Goal: Task Accomplishment & Management: Manage account settings

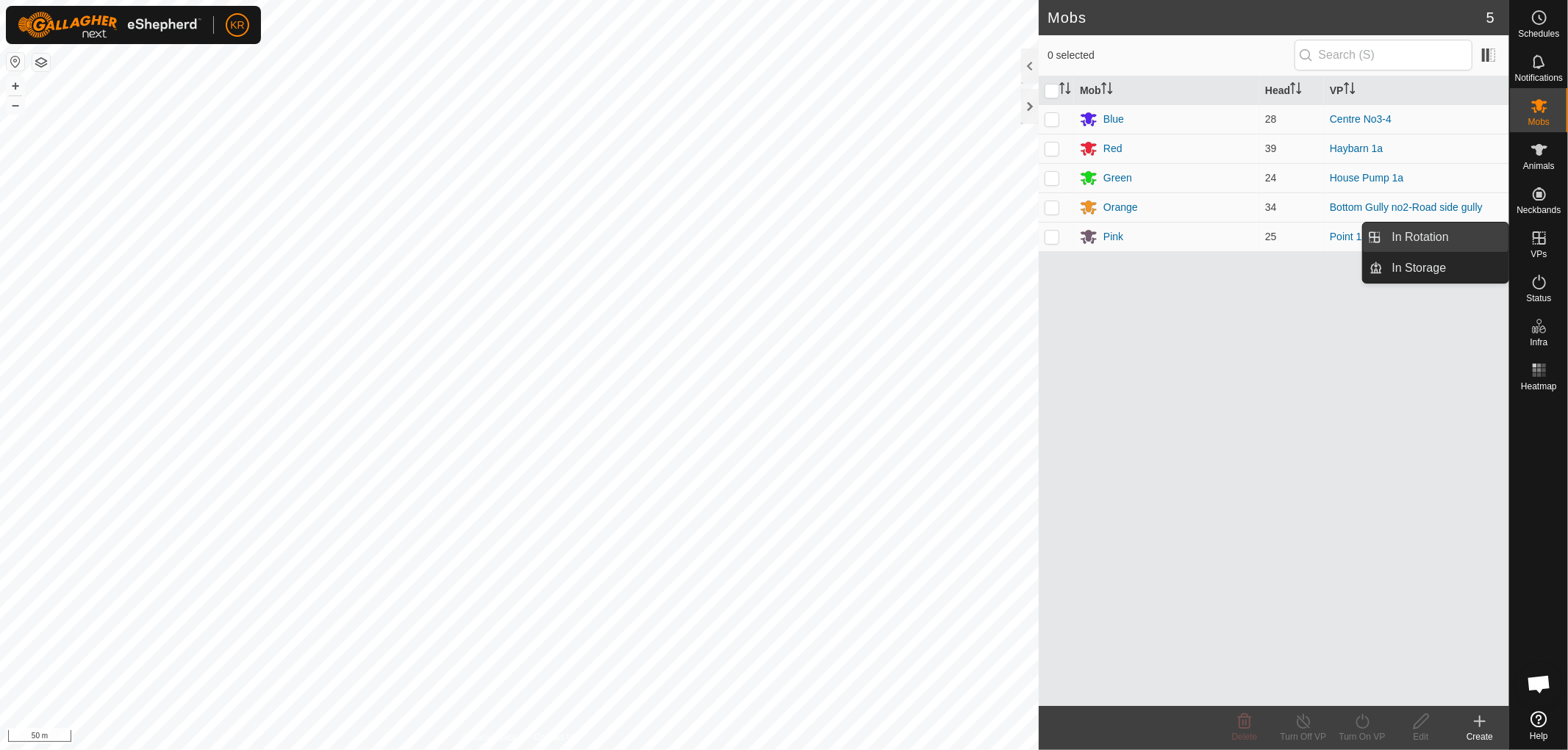
click at [1460, 236] on link "In Rotation" at bounding box center [1447, 238] width 126 height 29
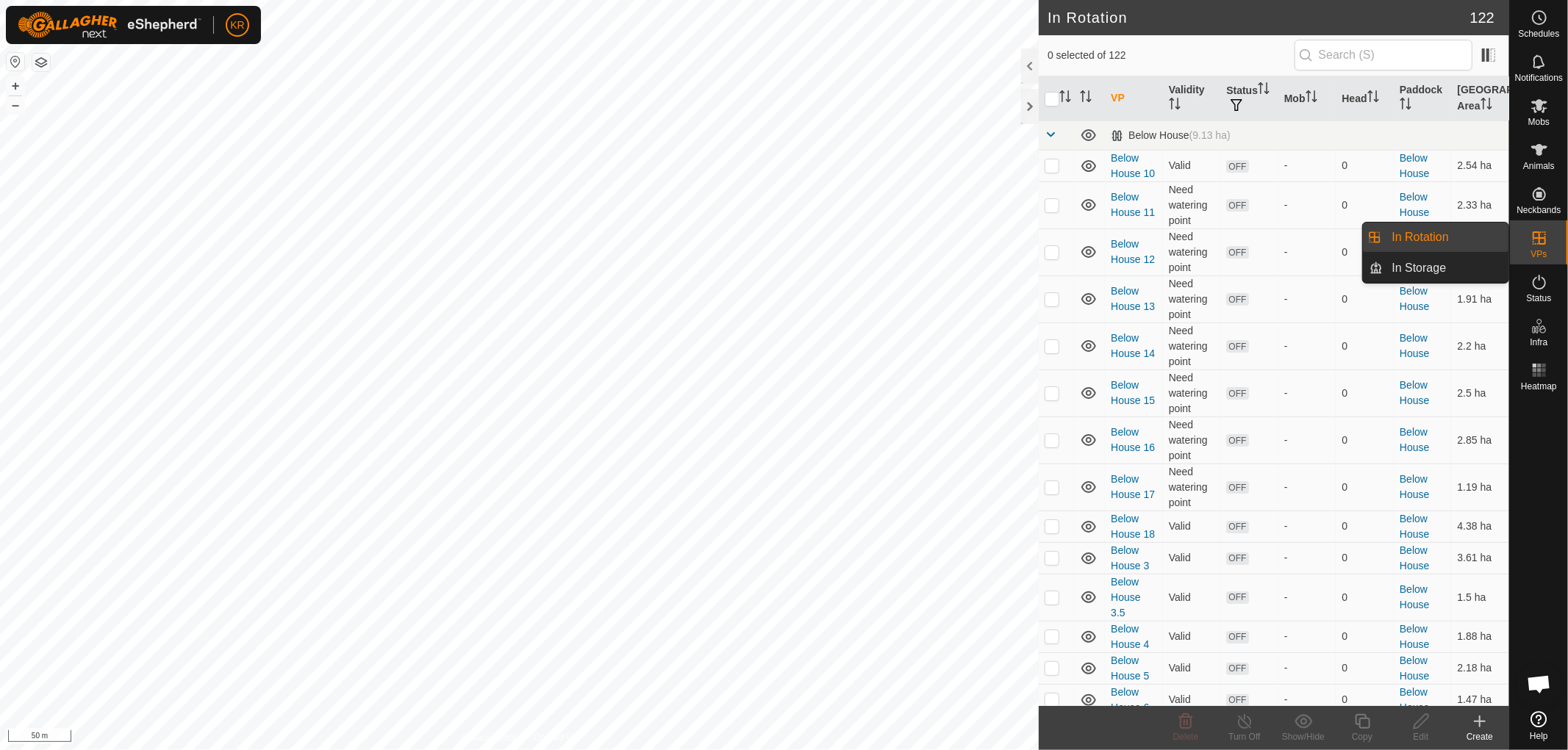
click at [1528, 597] on div at bounding box center [1539, 551] width 58 height 309
click at [1479, 717] on icon at bounding box center [1479, 721] width 18 height 18
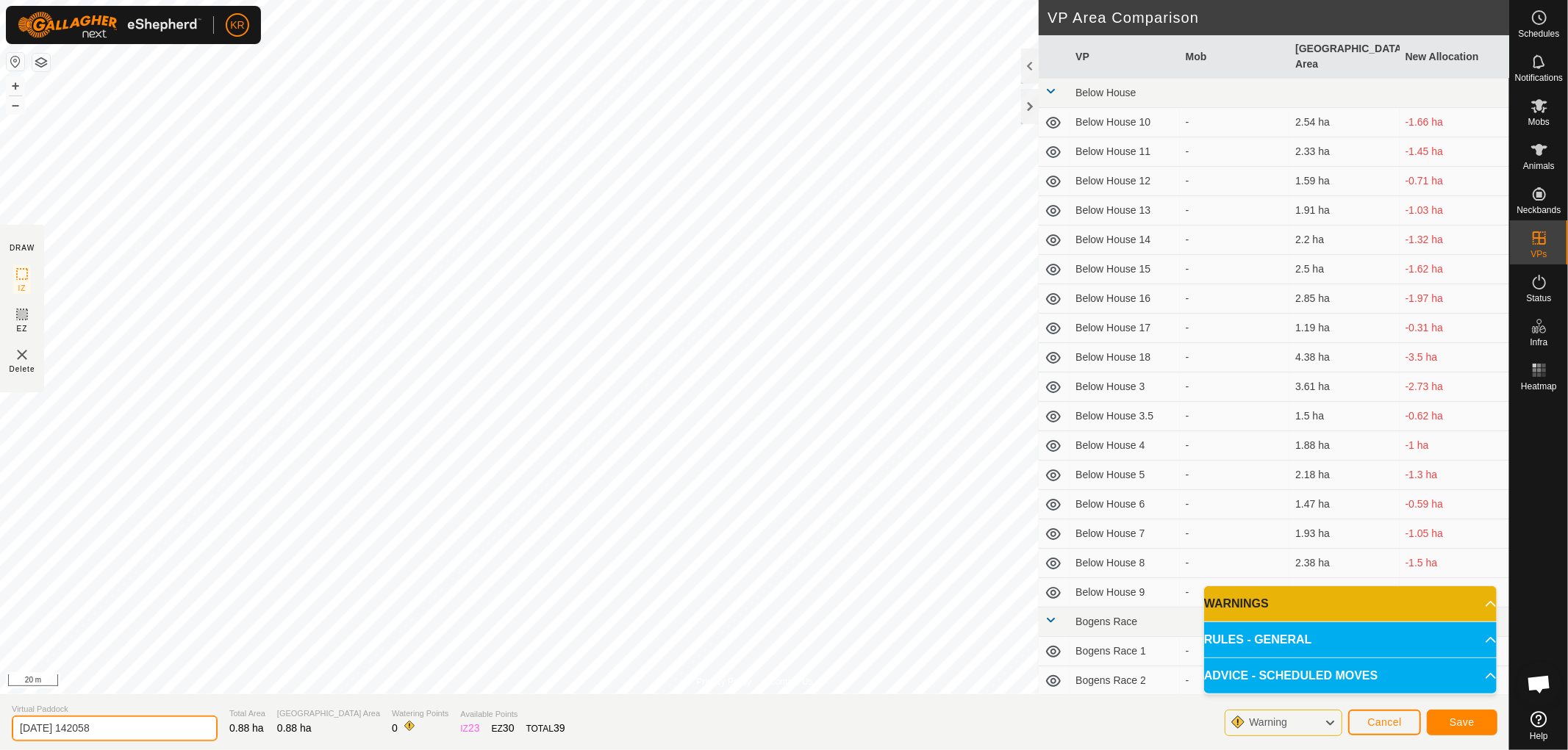
click at [149, 726] on input "[DATE] 142058" at bounding box center [114, 729] width 206 height 26
type input "2"
type input "Kaiks Boundary 1"
click at [1473, 717] on span "Save" at bounding box center [1462, 722] width 25 height 11
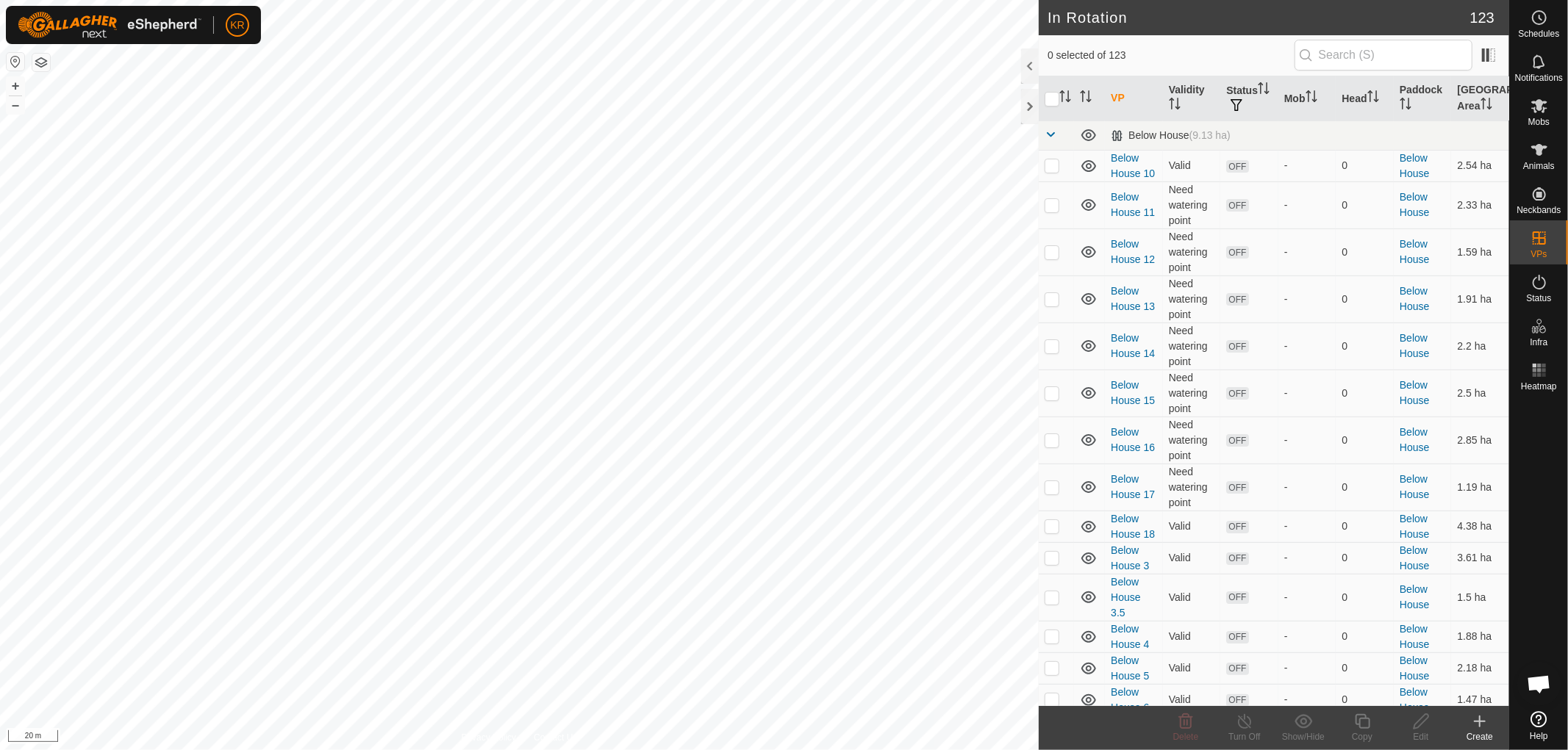
checkbox input "true"
click at [1362, 722] on icon at bounding box center [1362, 721] width 18 height 18
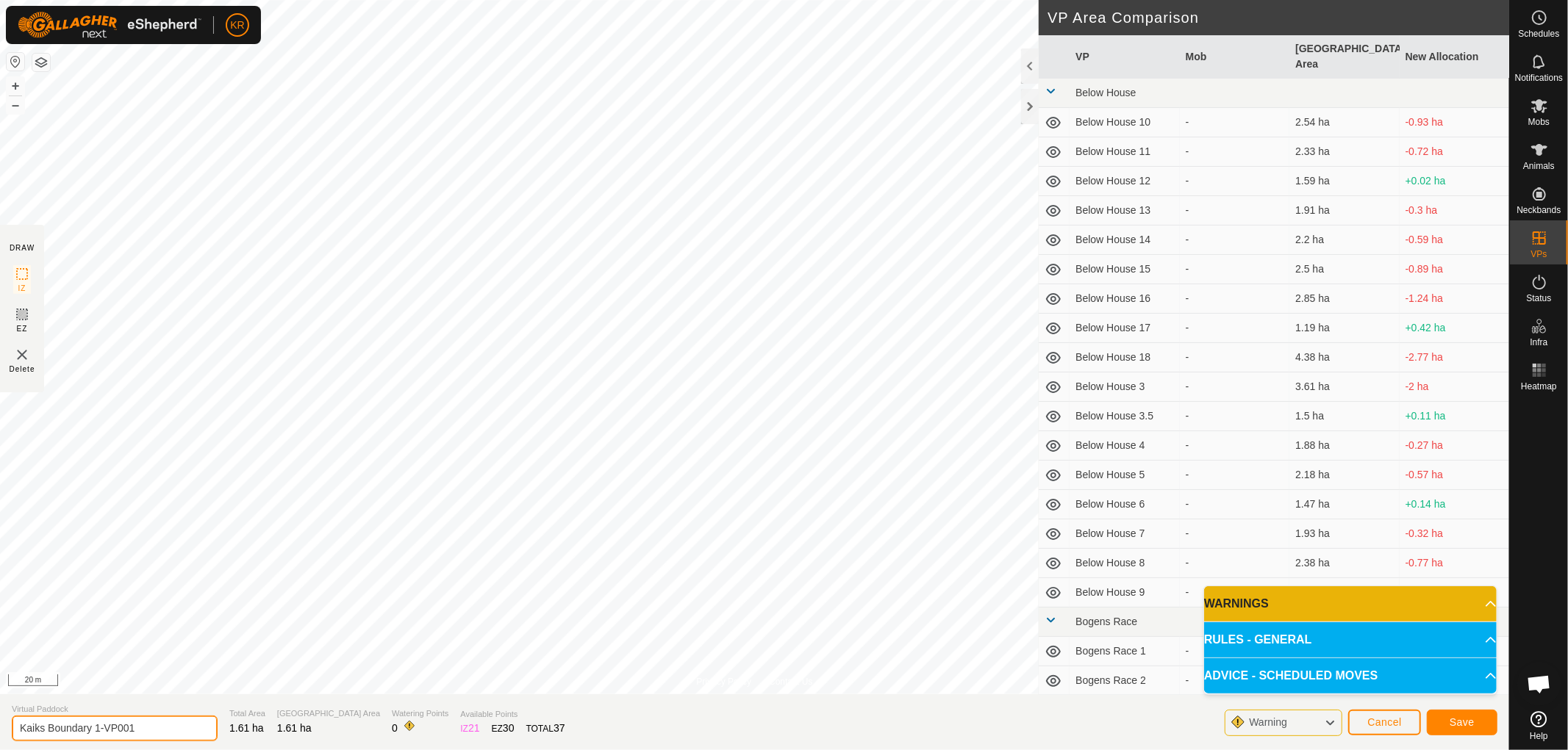
click at [146, 724] on input "Kaiks Boundary 1-VP001" at bounding box center [114, 729] width 206 height 26
type input "Kaiks Boundary 2"
click at [1465, 719] on span "Save" at bounding box center [1462, 722] width 25 height 11
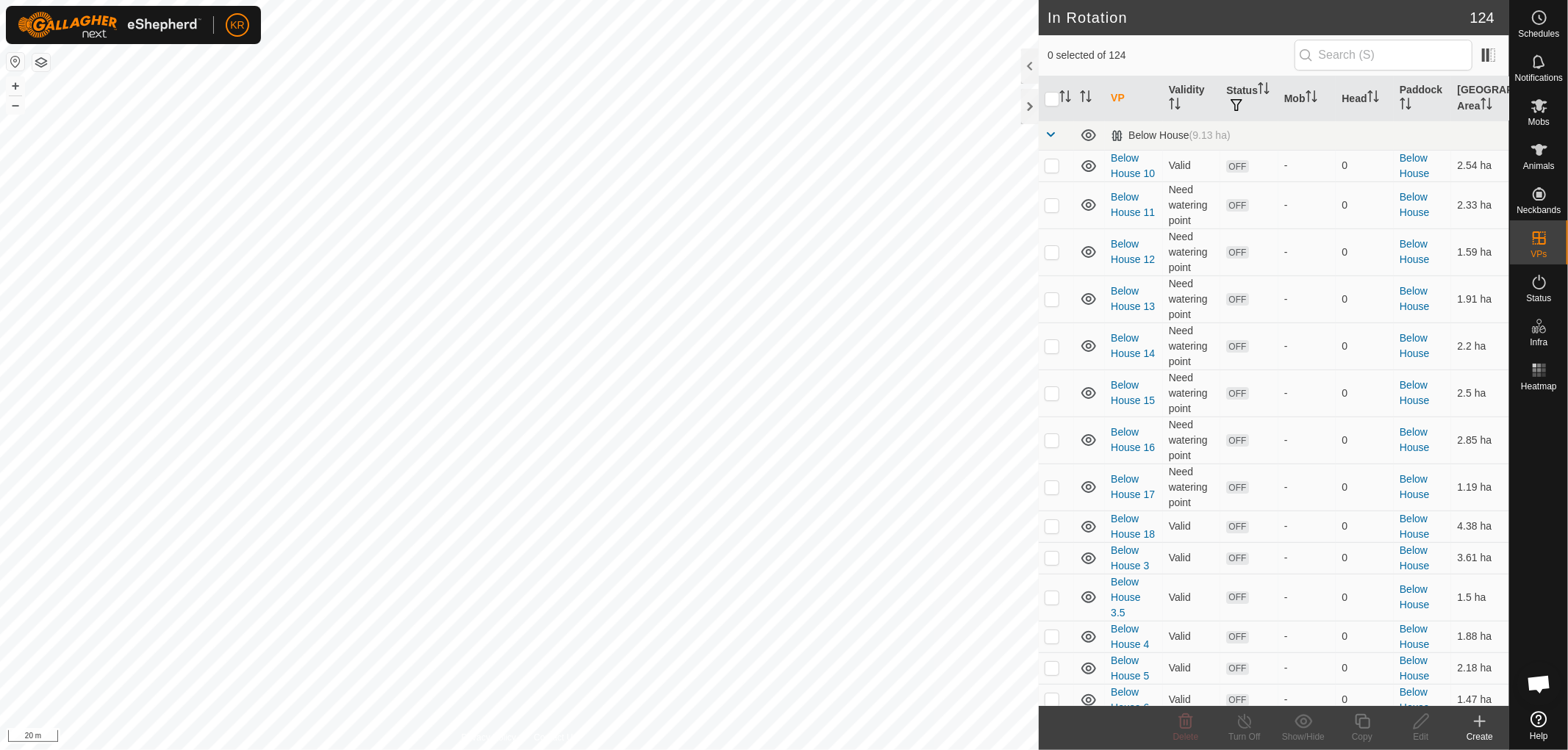
checkbox input "true"
click at [1223, 506] on td "OFF" at bounding box center [1249, 487] width 58 height 47
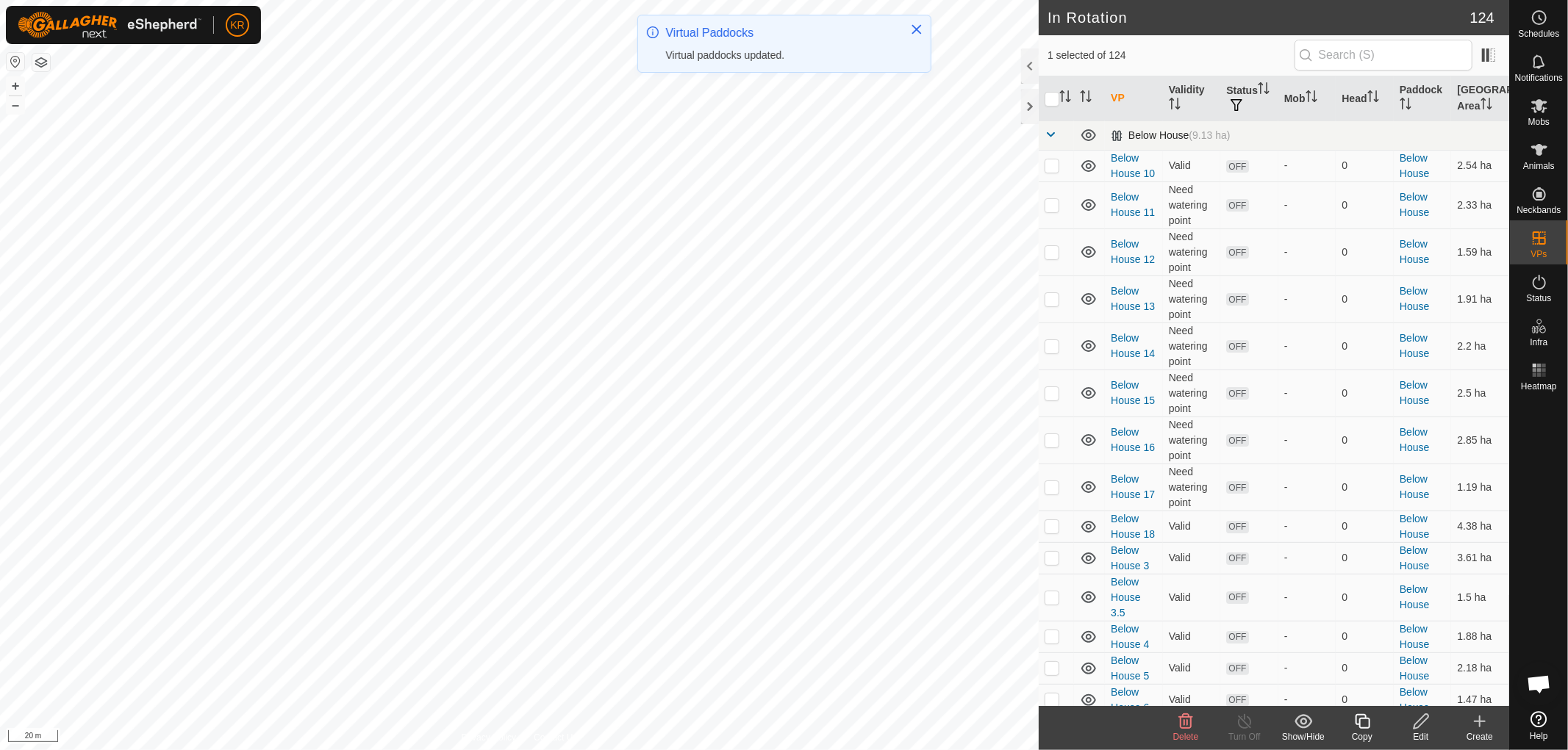
click at [1048, 134] on span at bounding box center [1050, 134] width 11 height 11
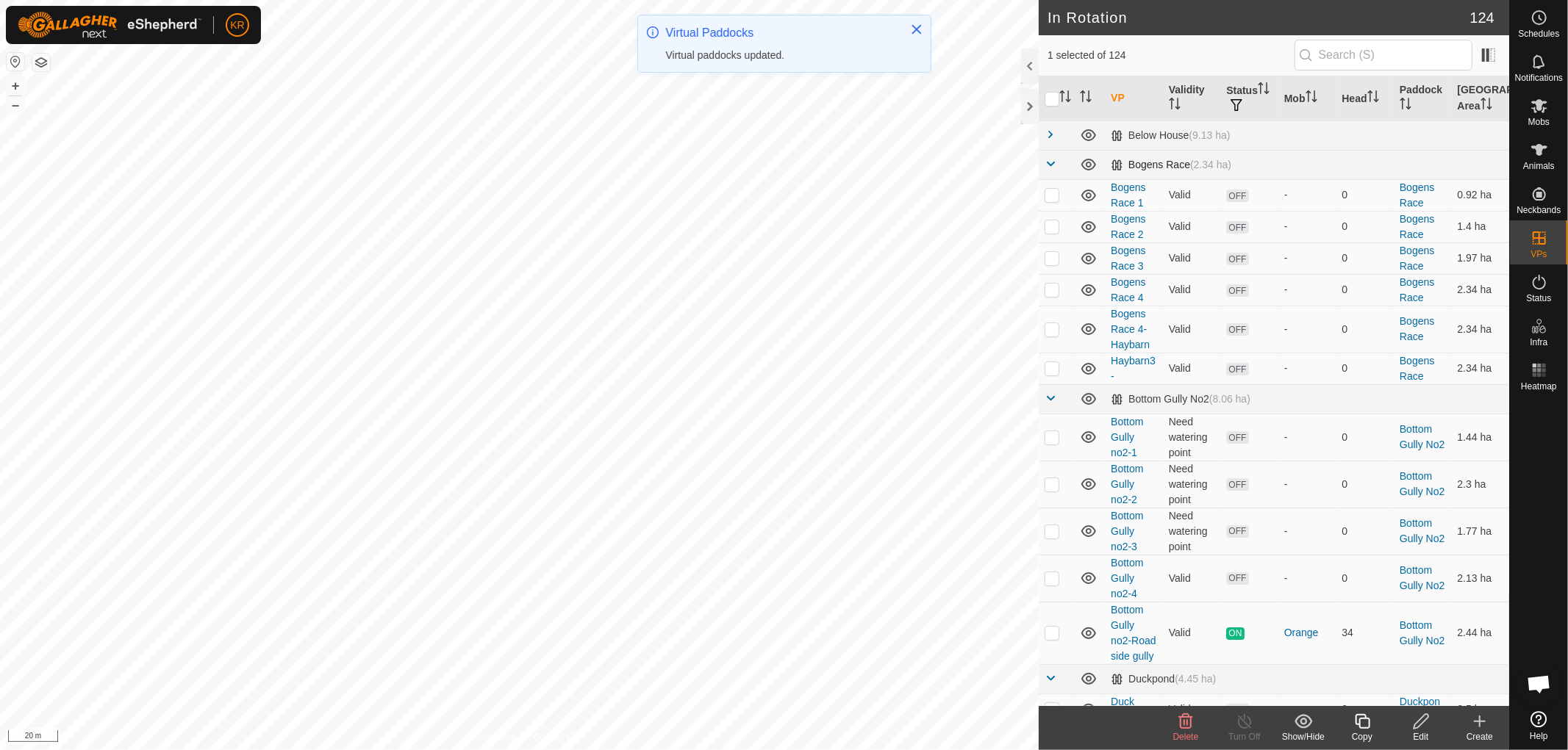
click at [1054, 160] on span at bounding box center [1050, 163] width 11 height 11
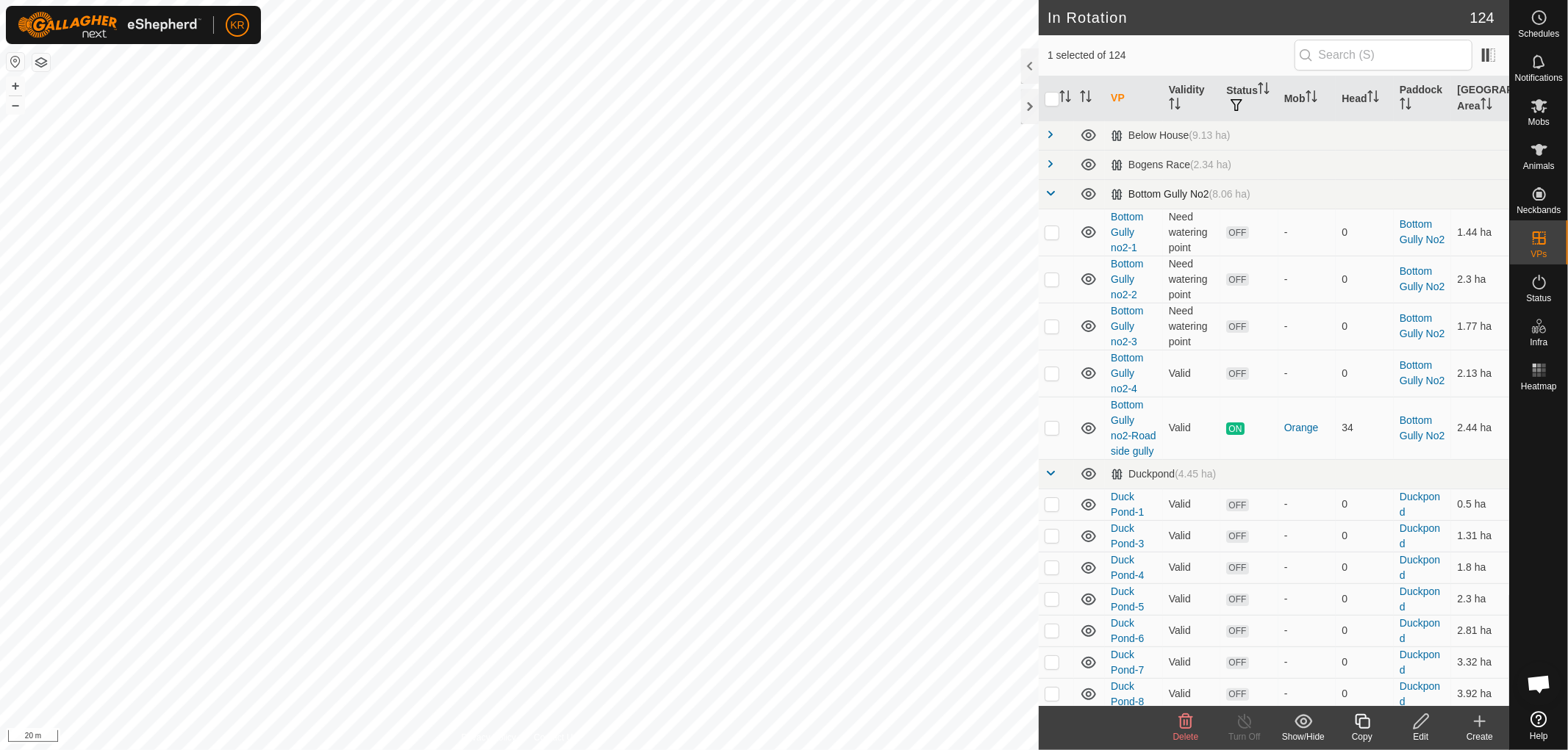
click at [1050, 191] on span at bounding box center [1050, 192] width 11 height 11
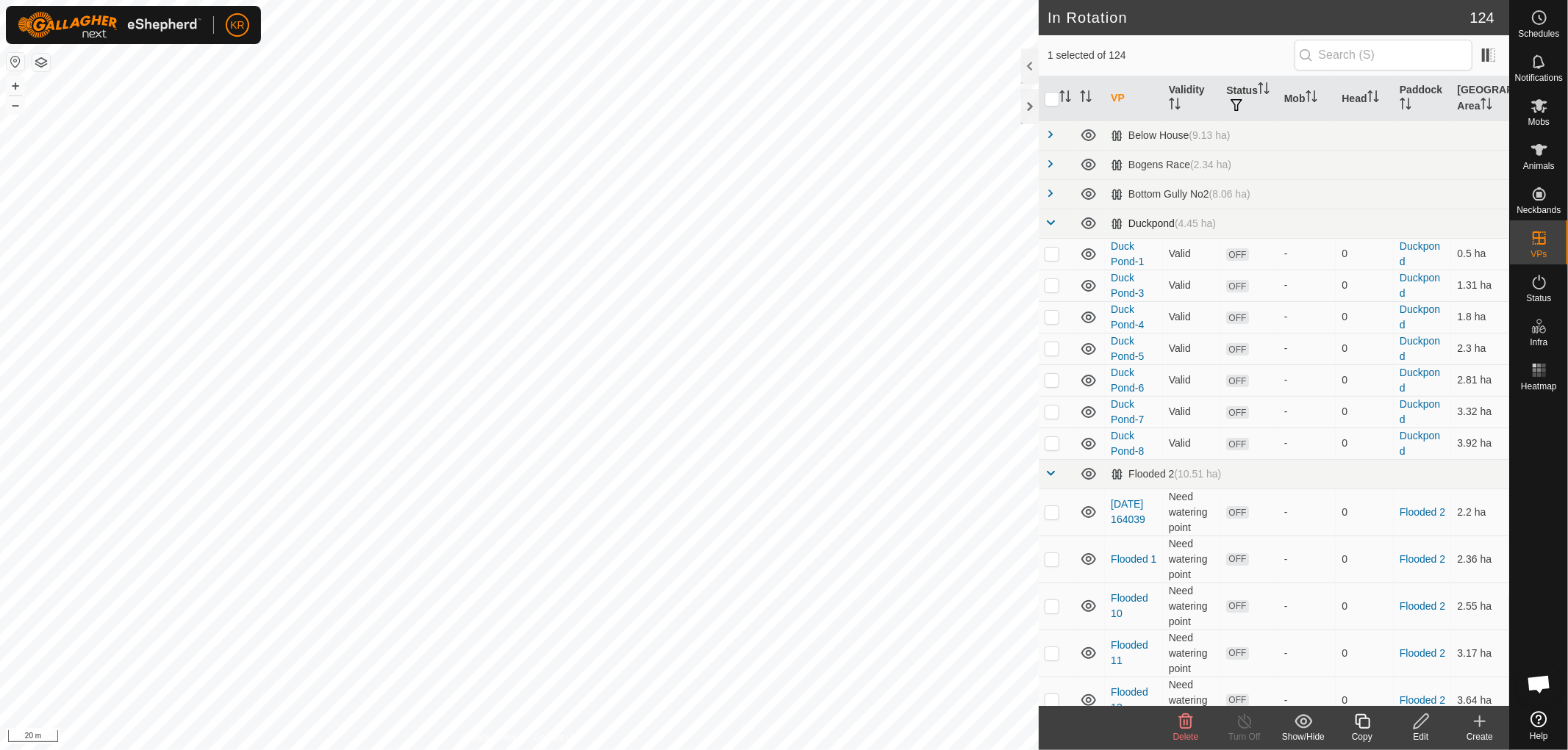
click at [1054, 221] on span at bounding box center [1050, 222] width 11 height 11
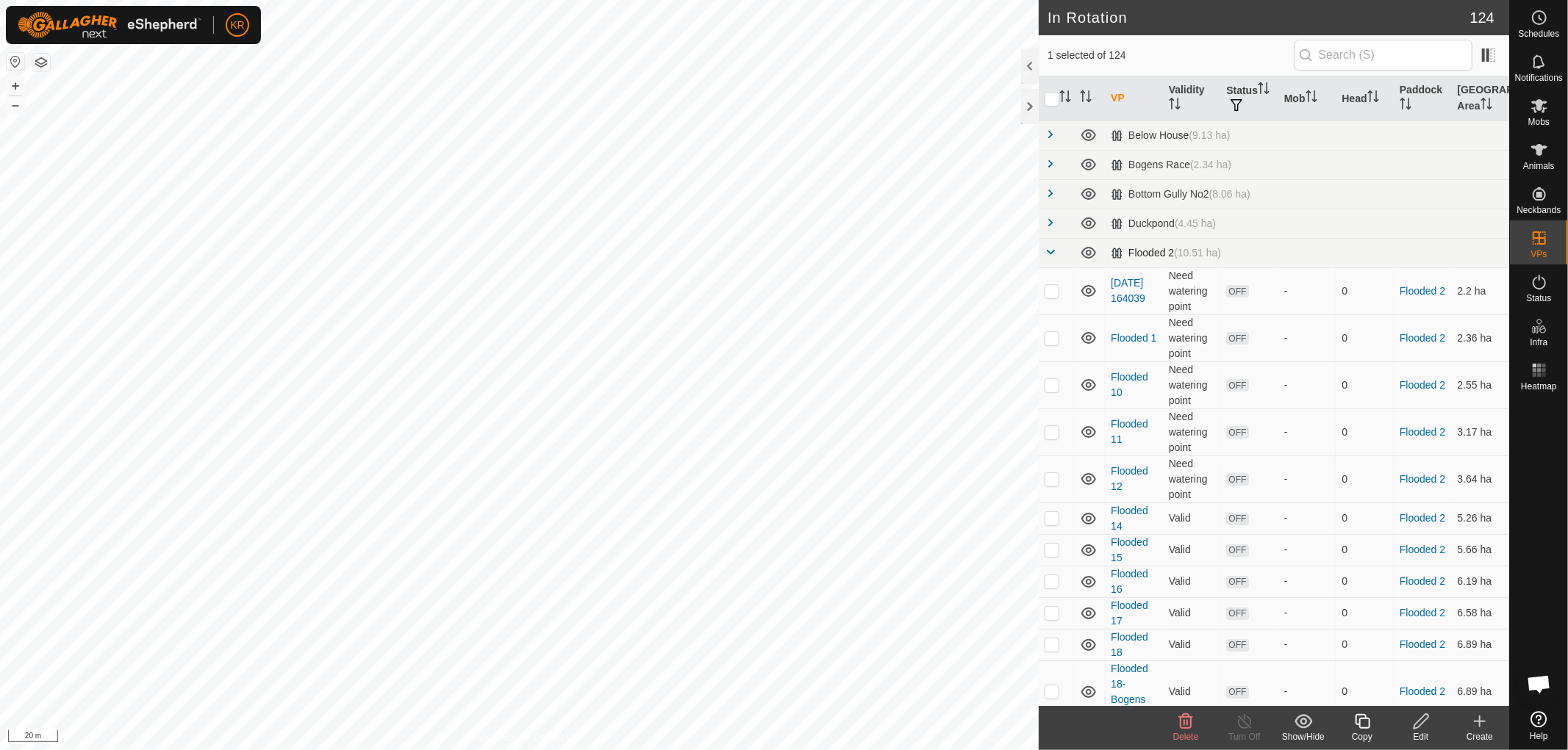
click at [1051, 251] on span at bounding box center [1050, 251] width 11 height 11
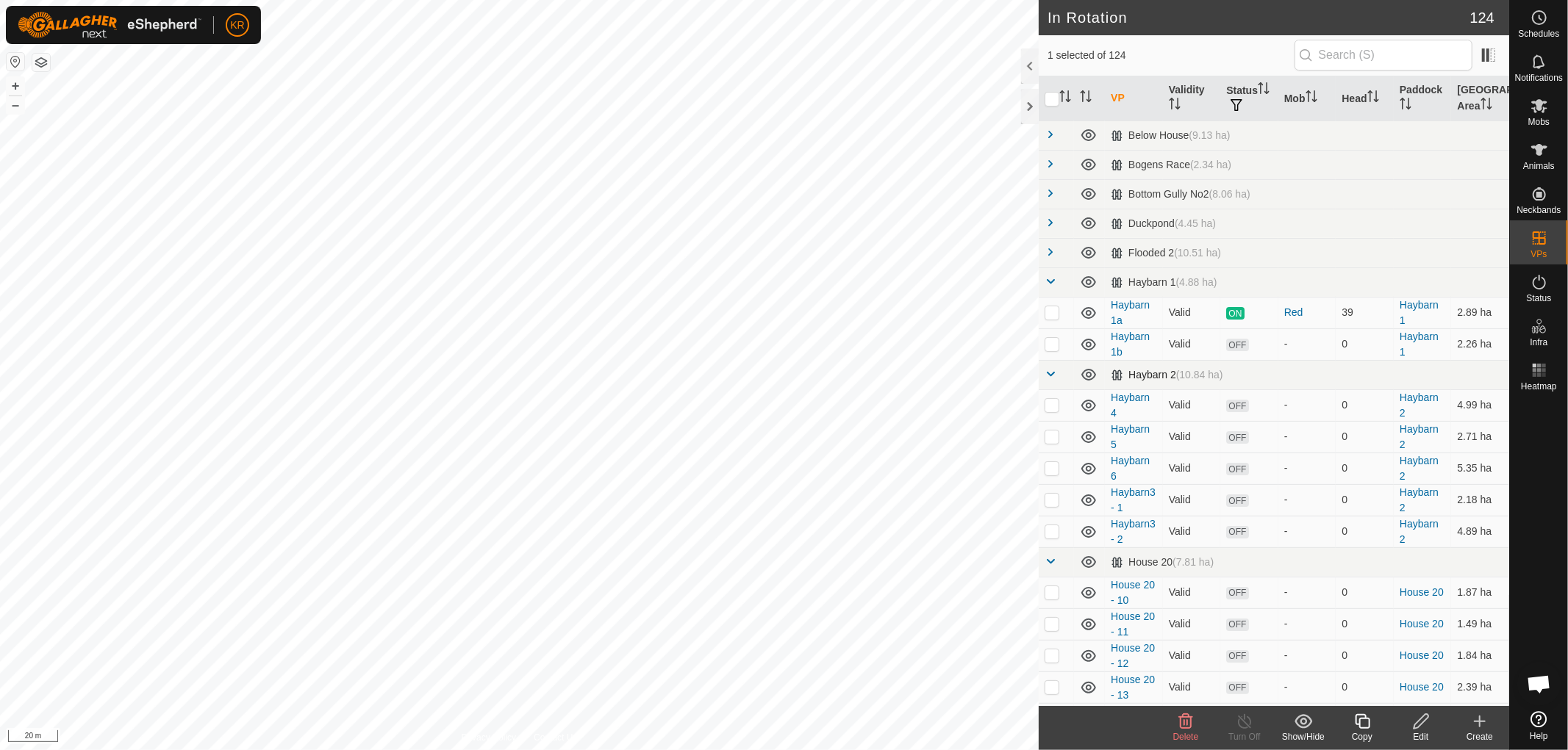
click at [1048, 371] on span at bounding box center [1050, 373] width 11 height 11
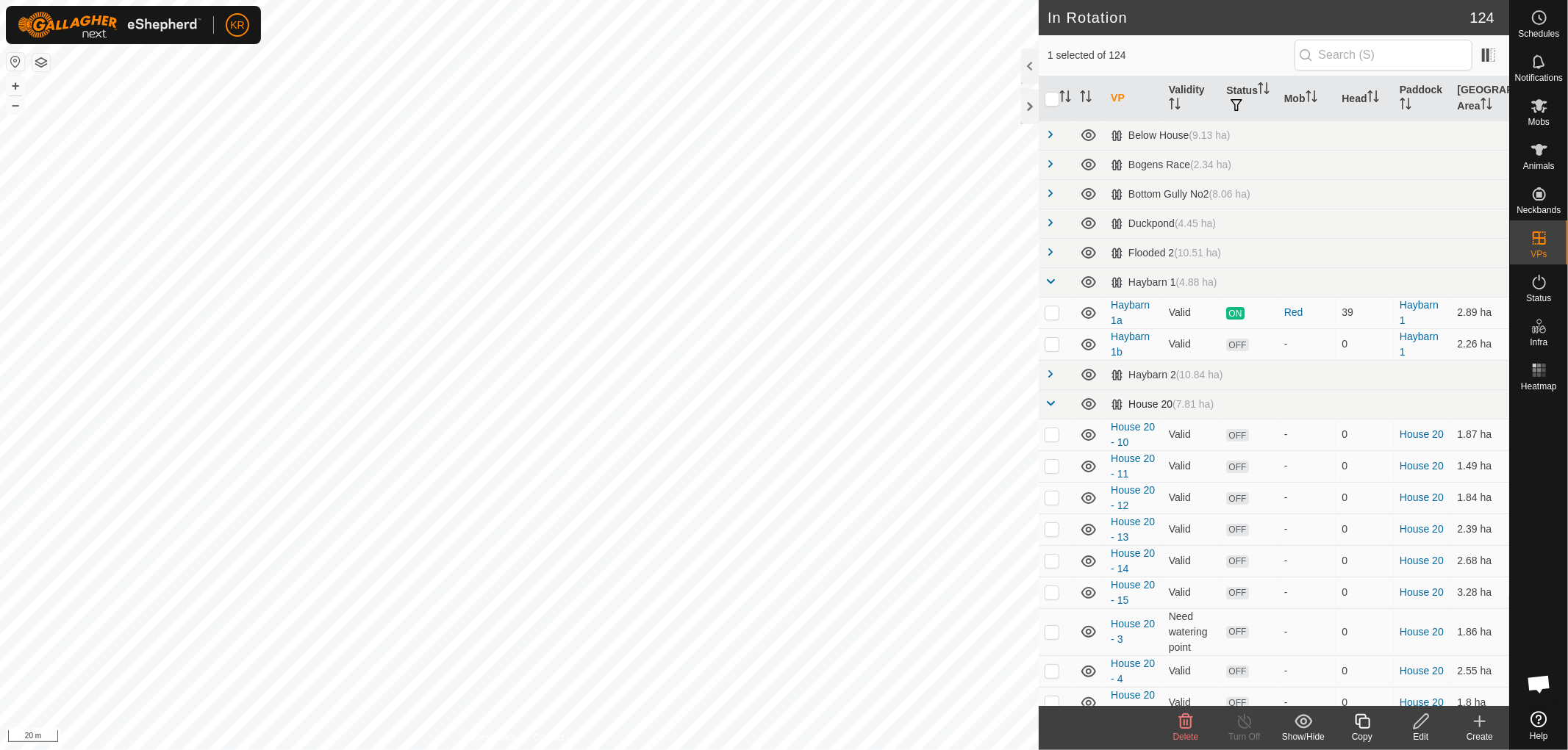
click at [1051, 406] on span at bounding box center [1050, 403] width 11 height 11
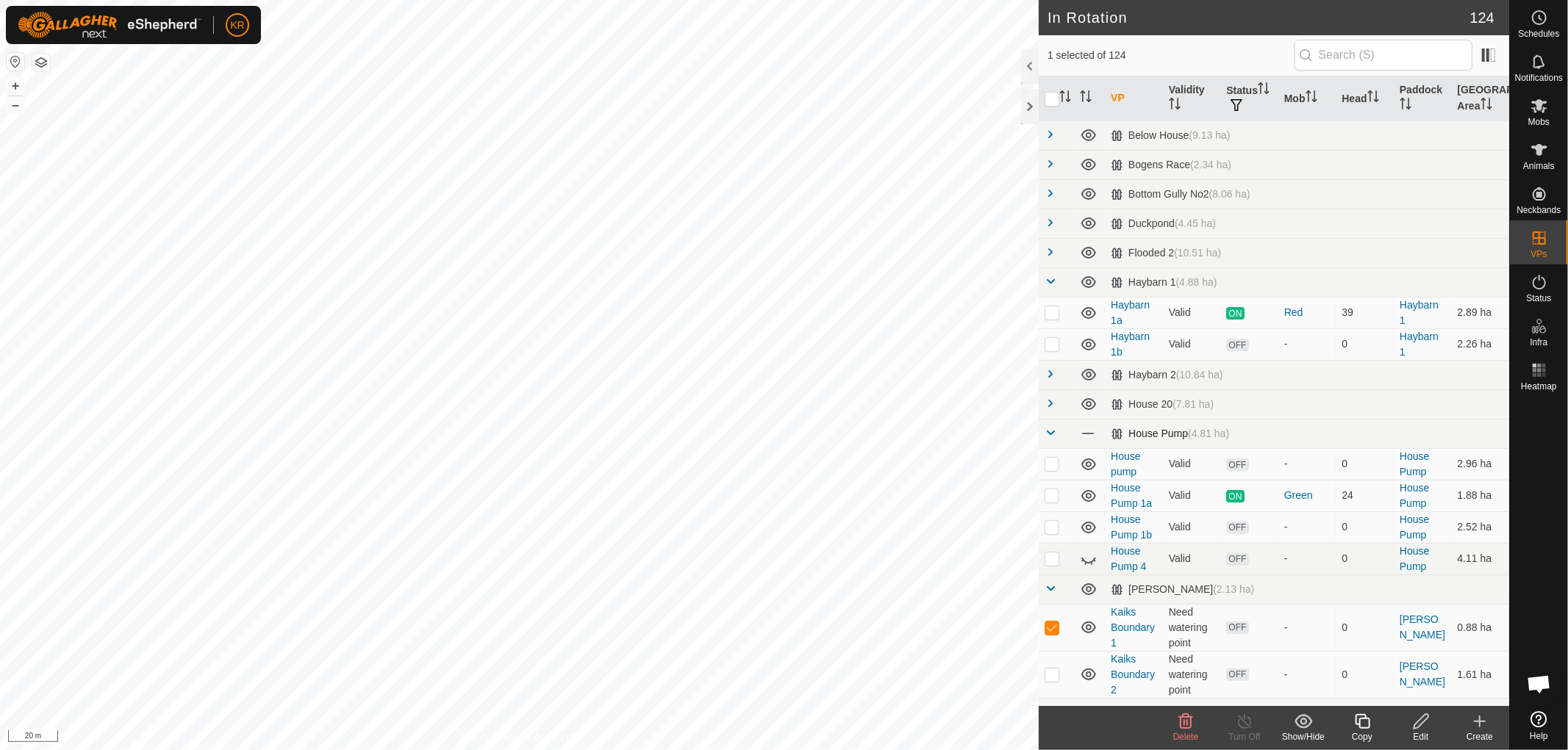
click at [1046, 432] on span at bounding box center [1050, 432] width 11 height 11
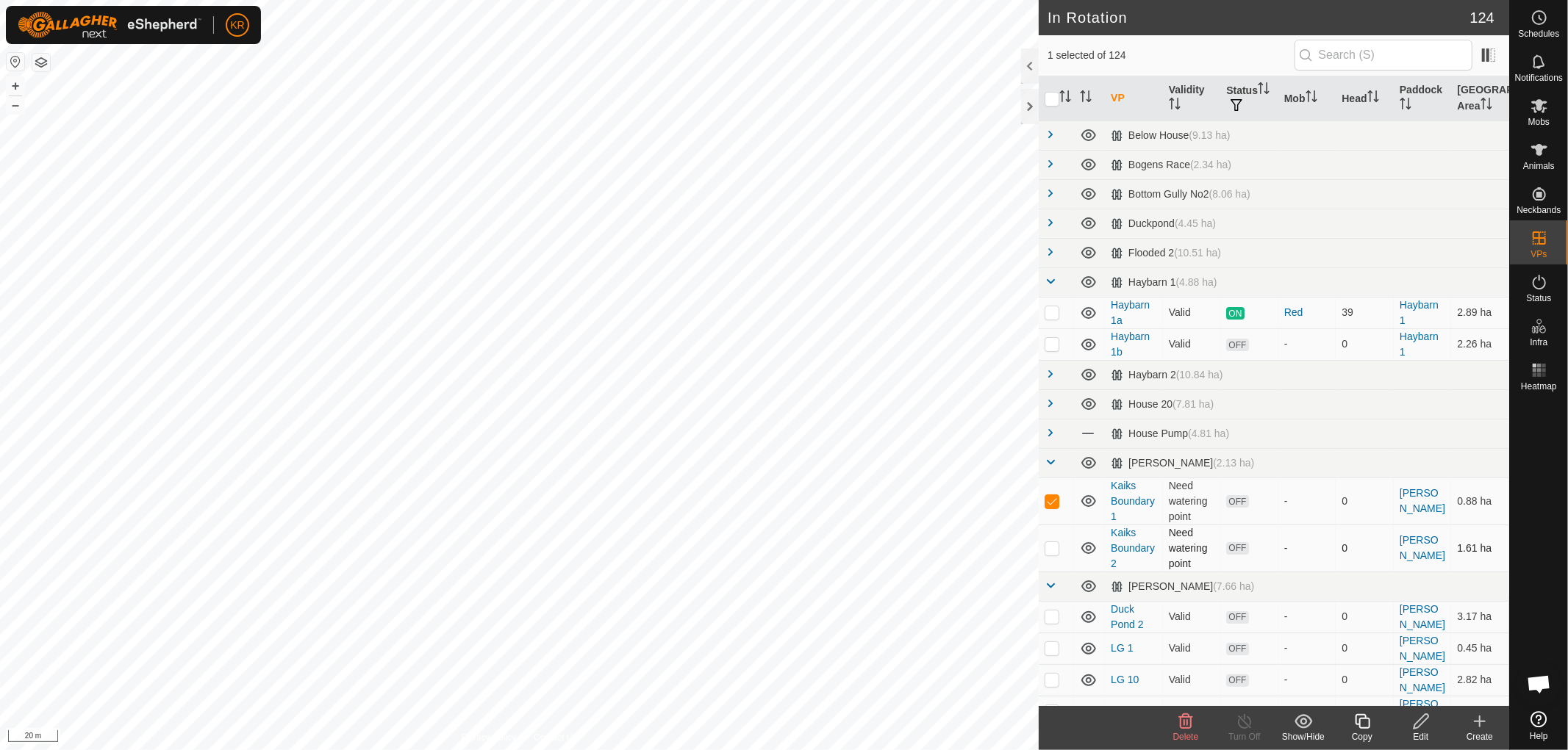
checkbox input "false"
checkbox input "true"
click at [1357, 718] on icon at bounding box center [1362, 721] width 18 height 18
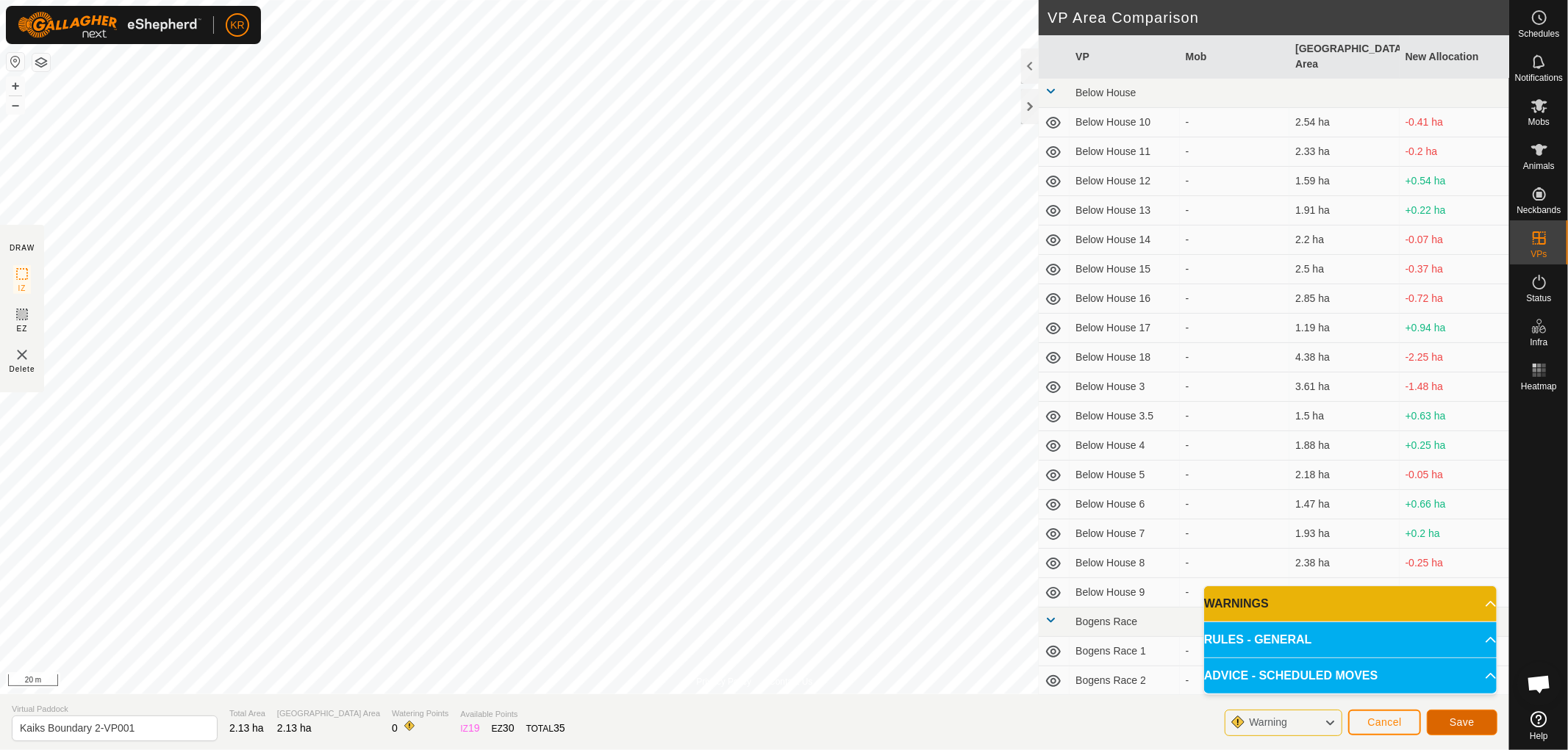
click at [1457, 718] on span "Save" at bounding box center [1462, 722] width 25 height 11
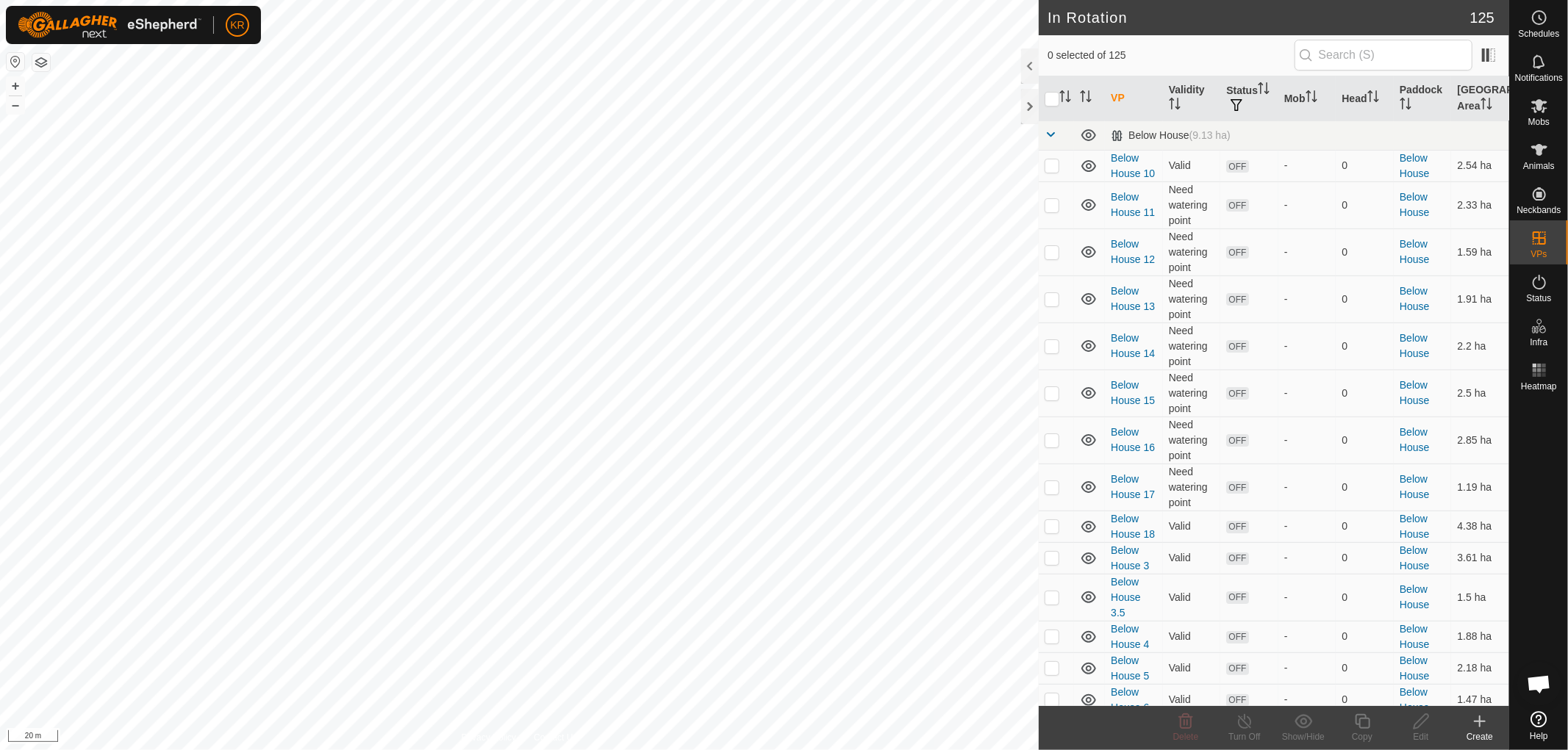
checkbox input "true"
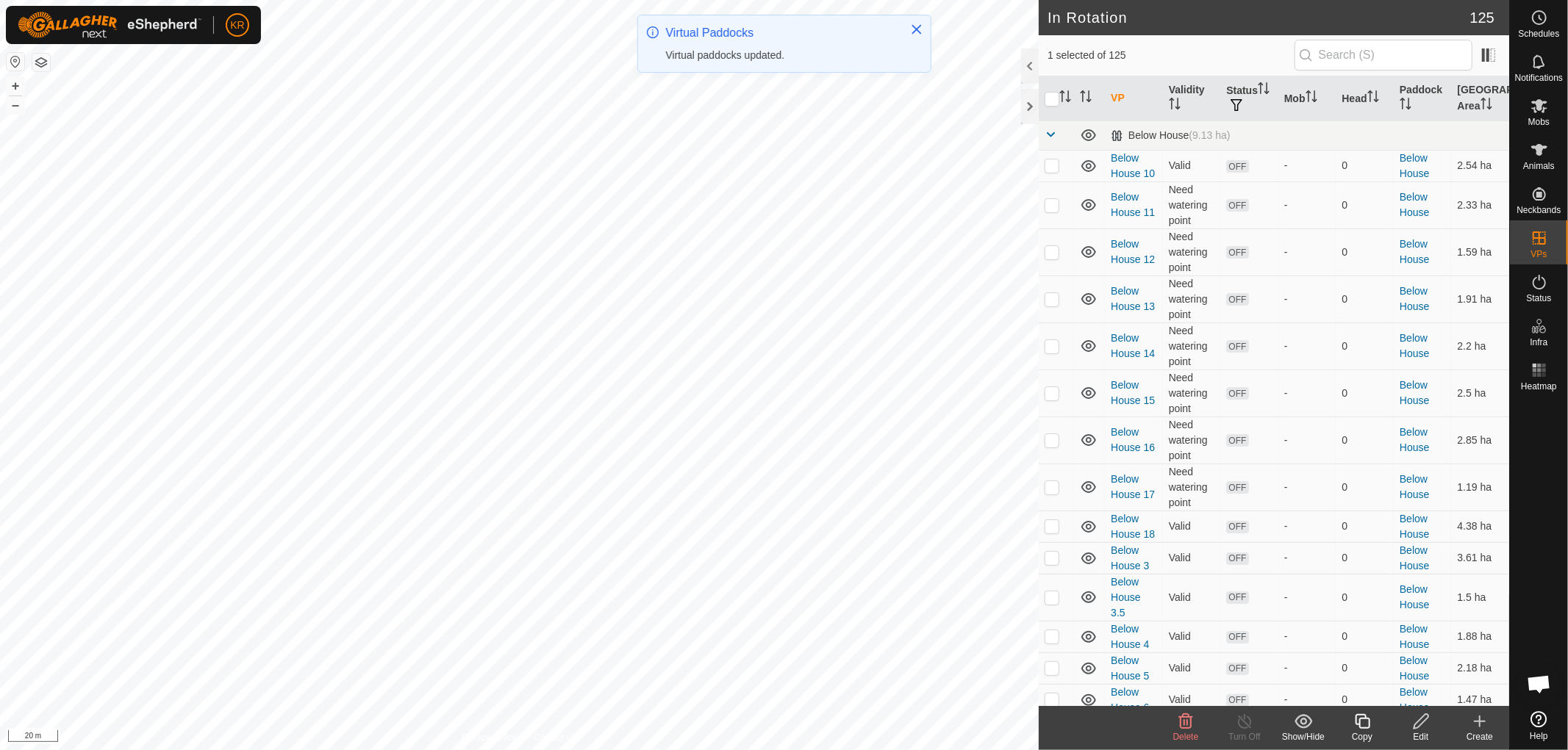
click at [1421, 721] on icon at bounding box center [1421, 721] width 18 height 18
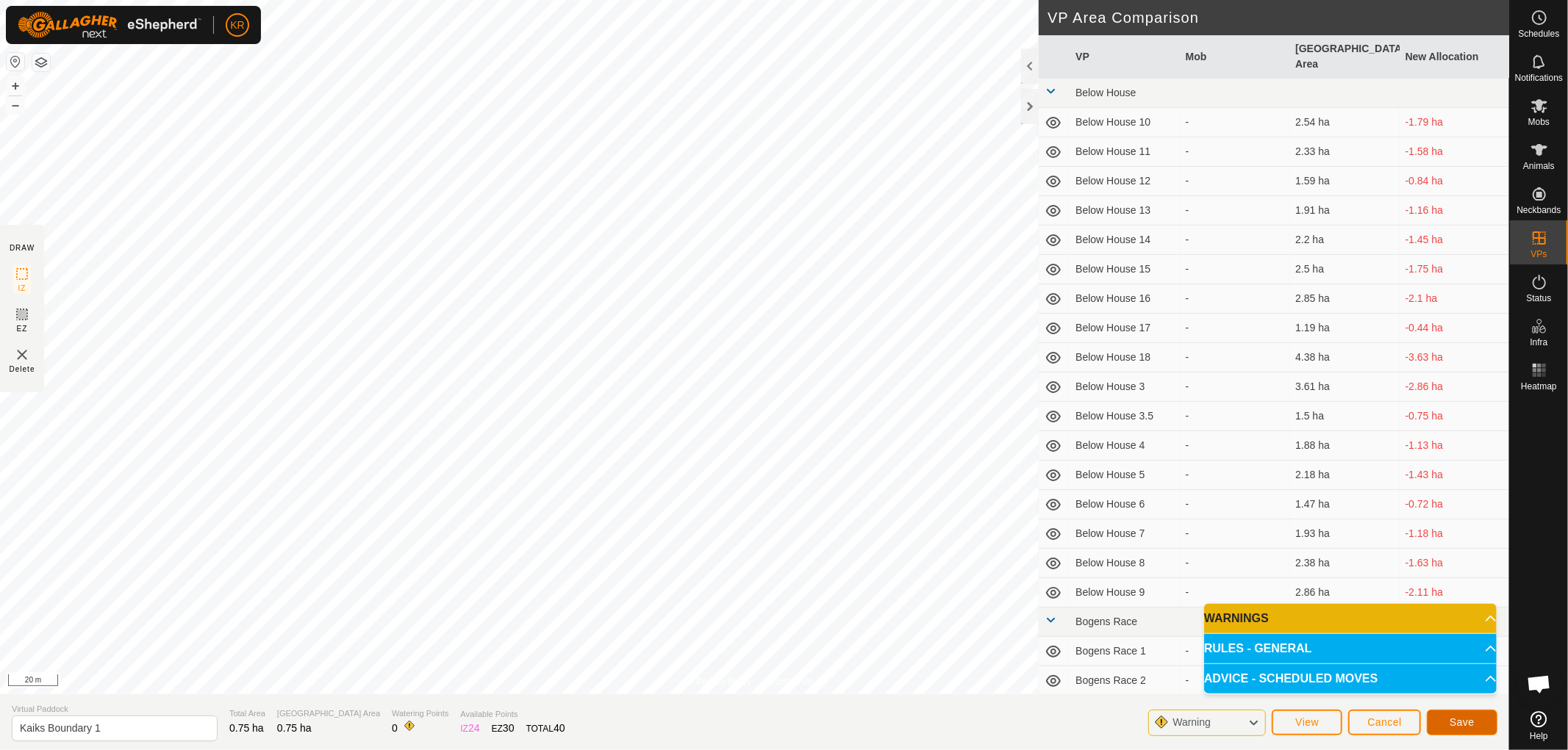
click at [1472, 722] on span "Save" at bounding box center [1462, 722] width 25 height 11
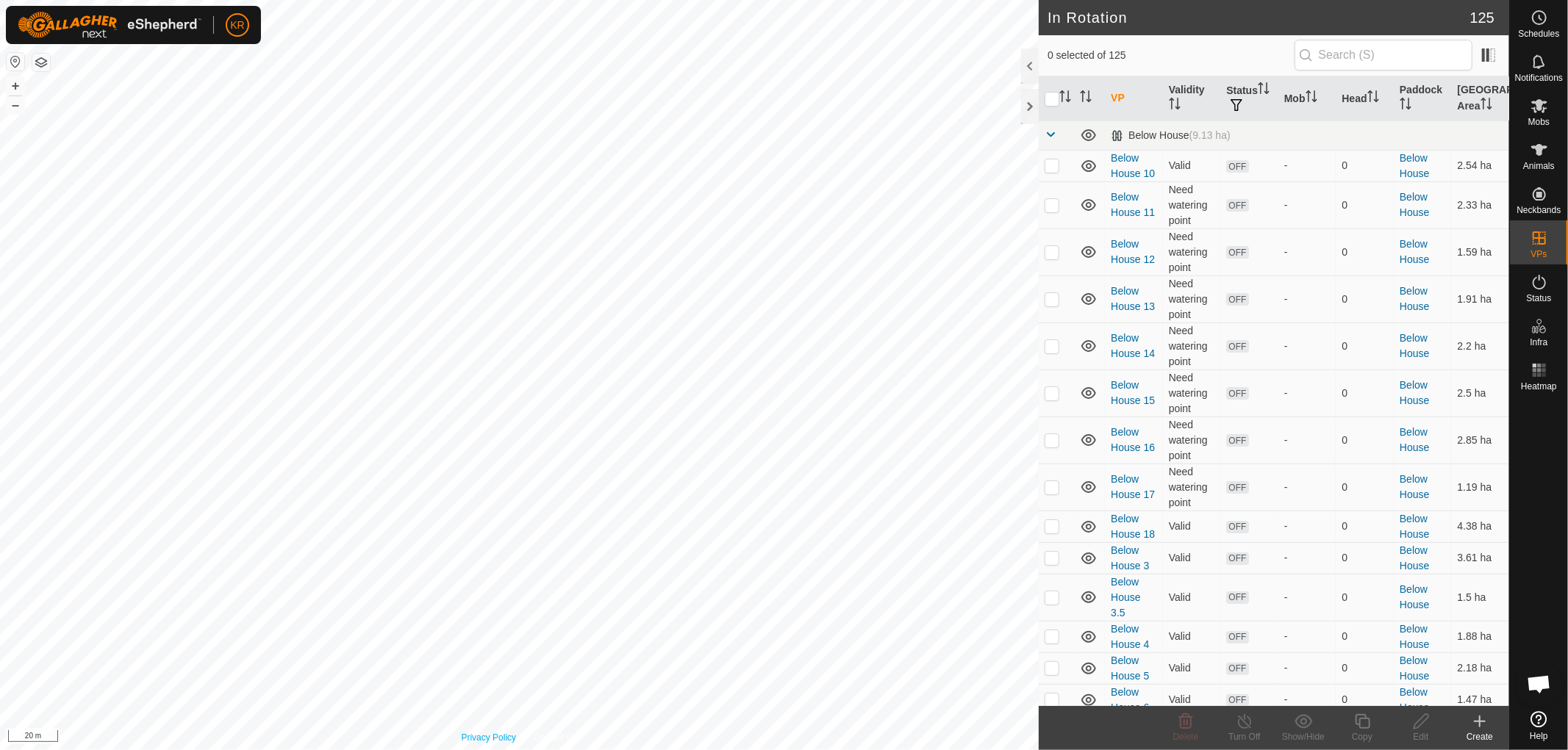
checkbox input "true"
click at [1415, 723] on icon at bounding box center [1421, 721] width 15 height 15
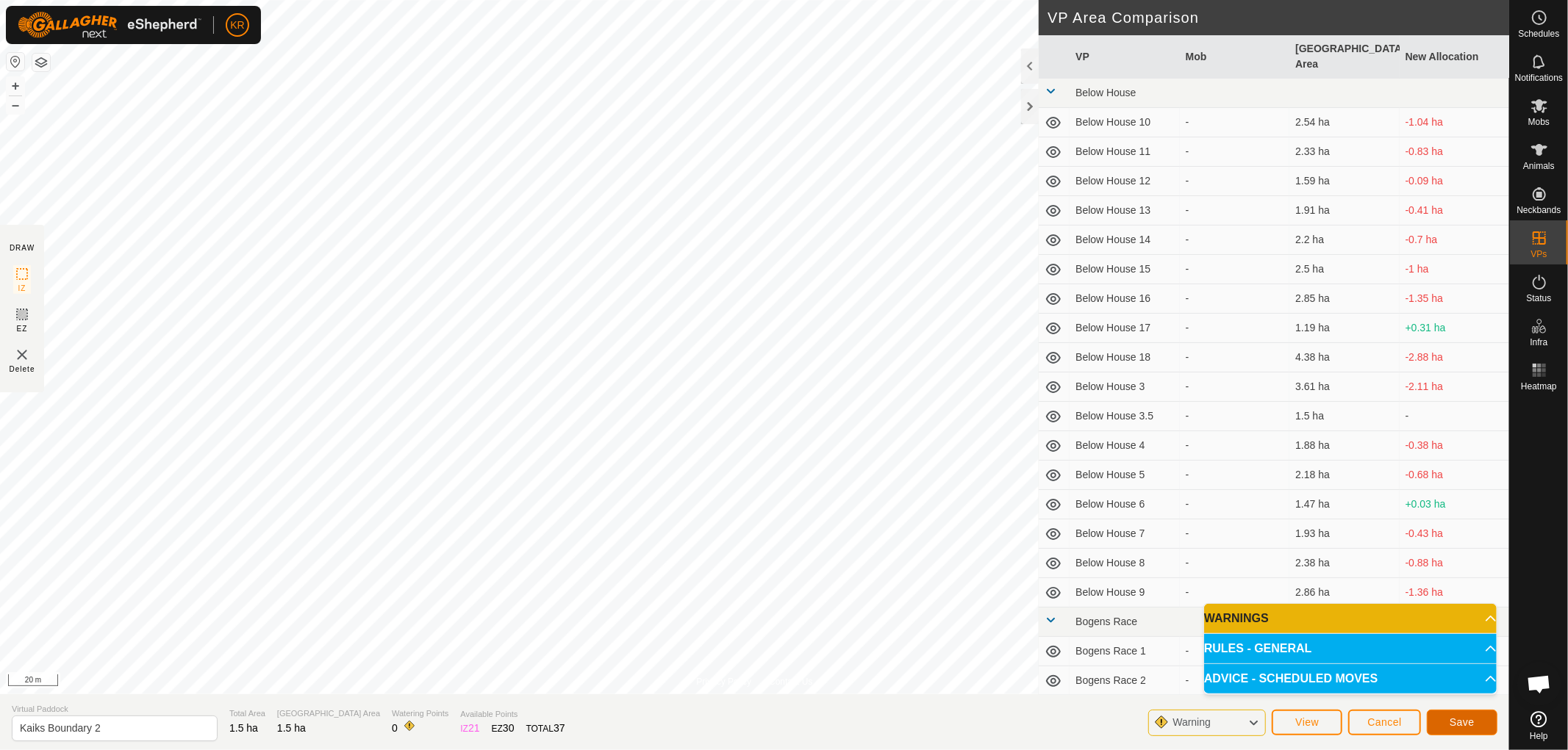
click at [1449, 719] on button "Save" at bounding box center [1463, 723] width 70 height 26
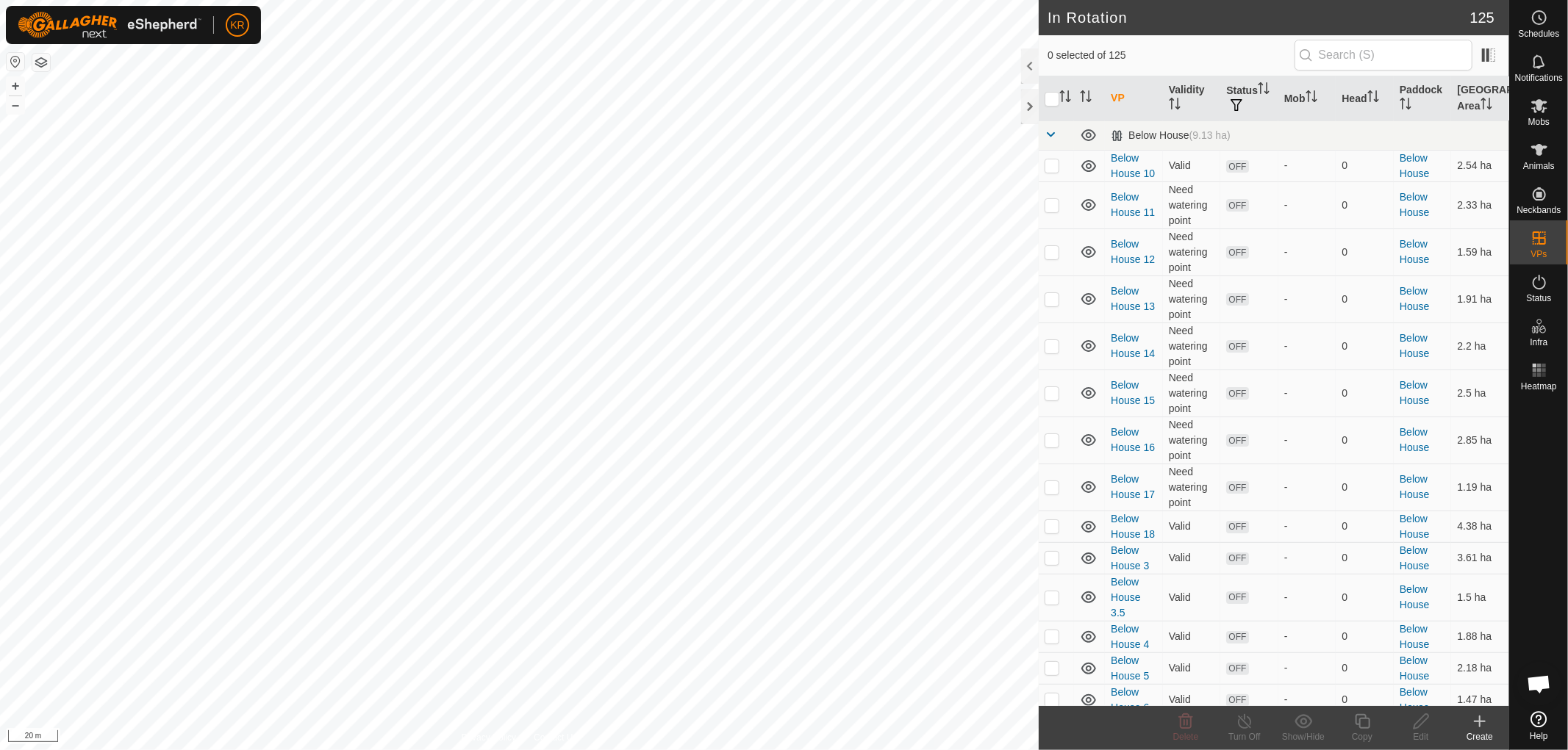
checkbox input "true"
click at [1423, 714] on icon at bounding box center [1421, 721] width 18 height 18
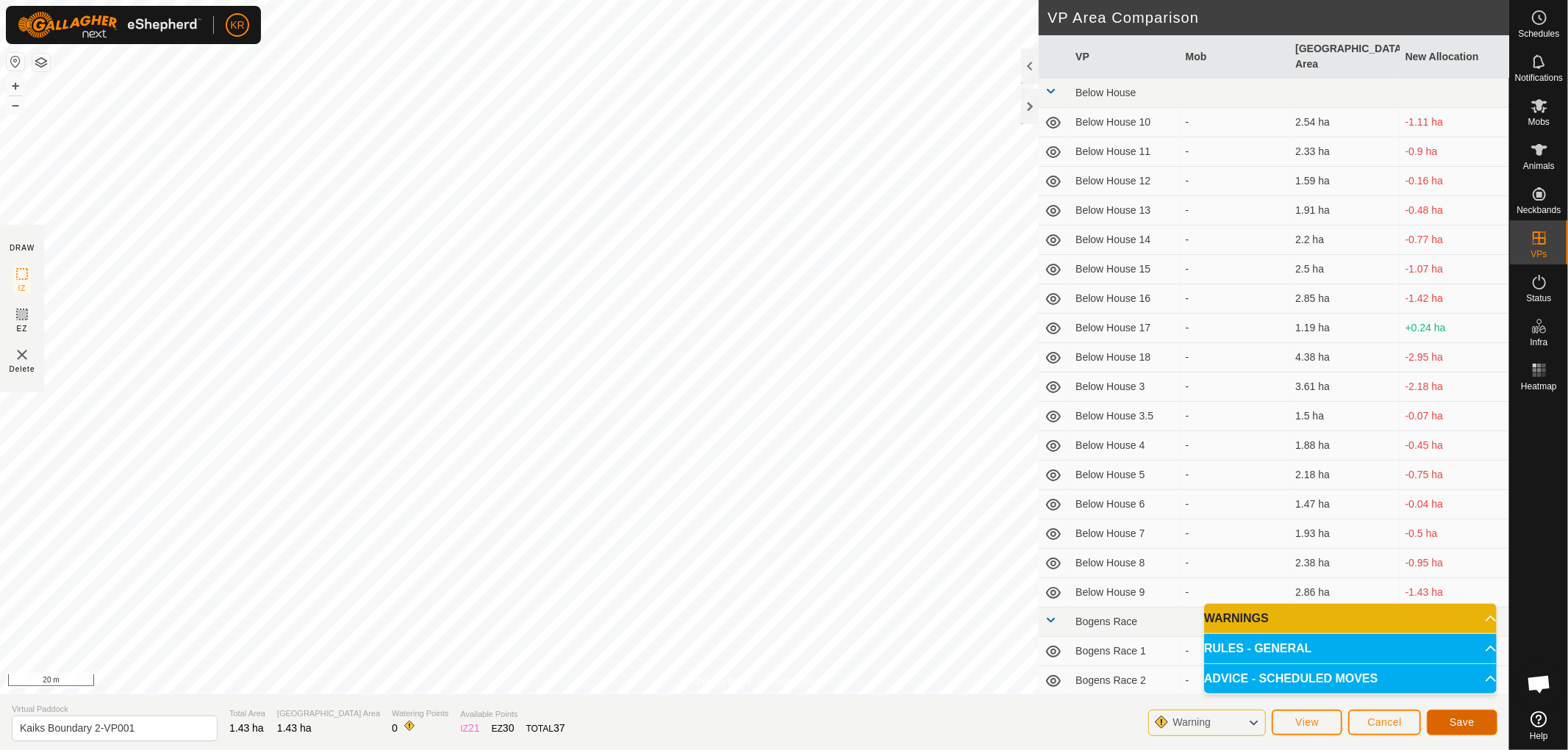
click at [1476, 716] on button "Save" at bounding box center [1463, 723] width 70 height 26
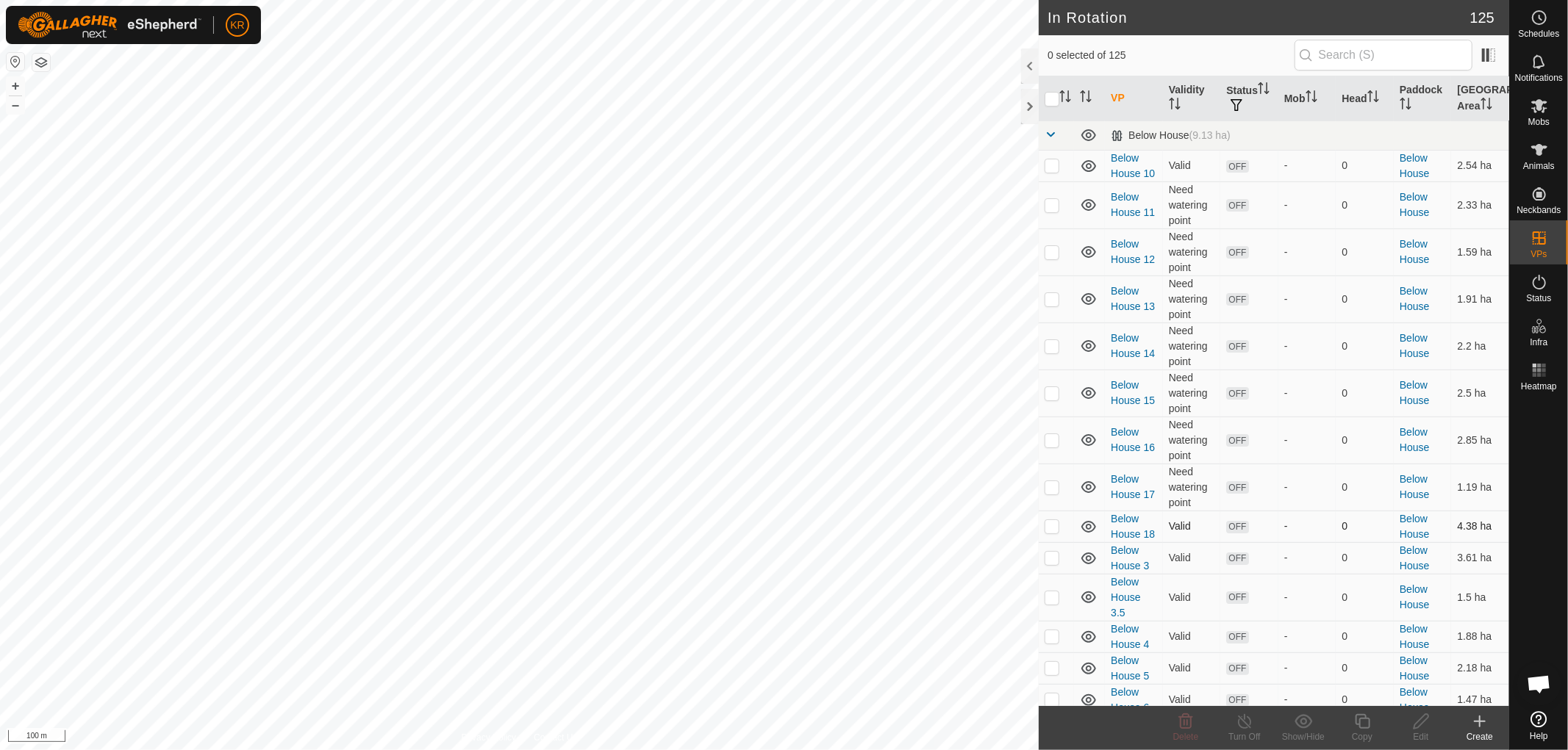
checkbox input "true"
click at [1353, 722] on icon at bounding box center [1362, 721] width 18 height 18
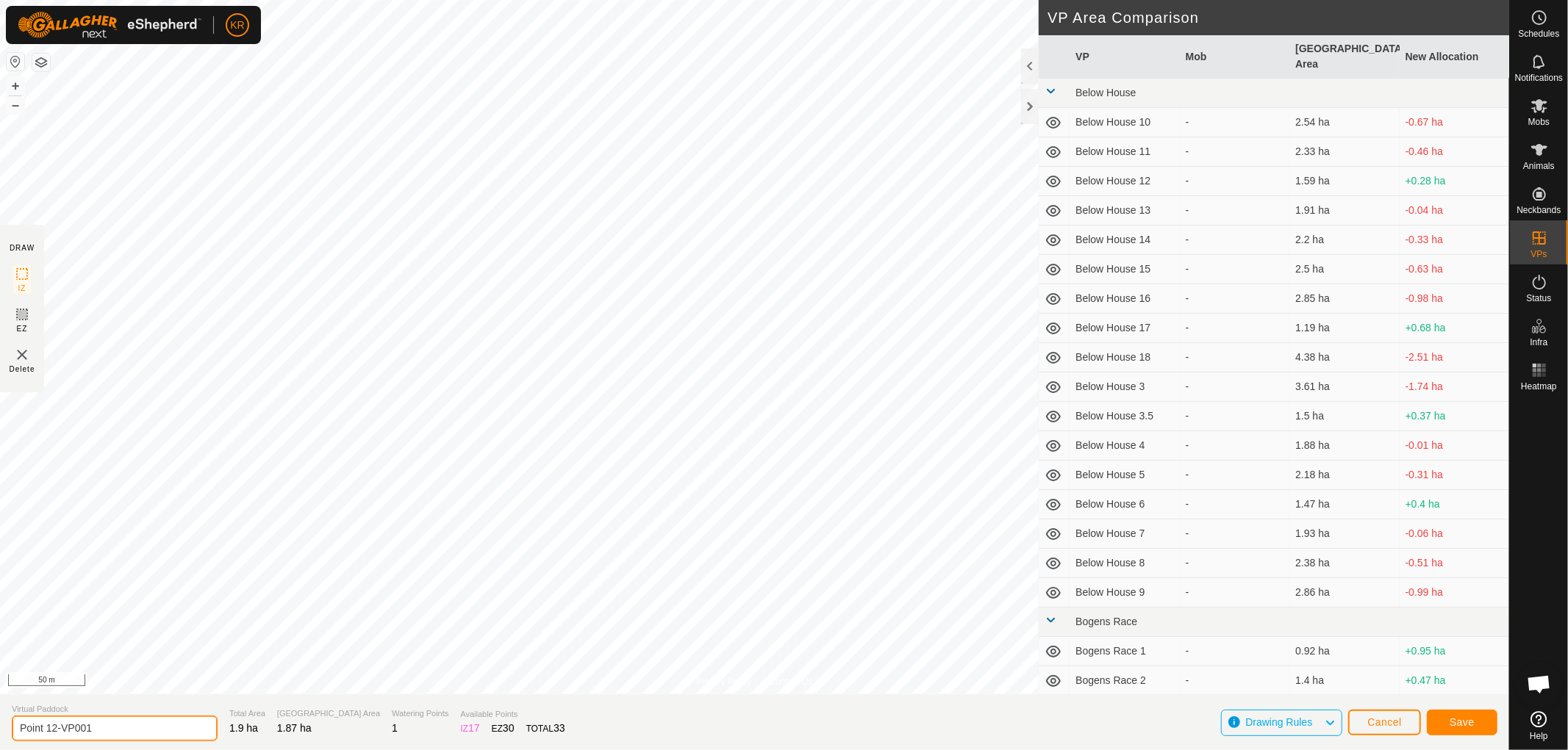
click at [107, 726] on input "Point 12-VP001" at bounding box center [114, 729] width 206 height 26
type input "Point 13"
click at [1475, 716] on button "Save" at bounding box center [1463, 723] width 70 height 26
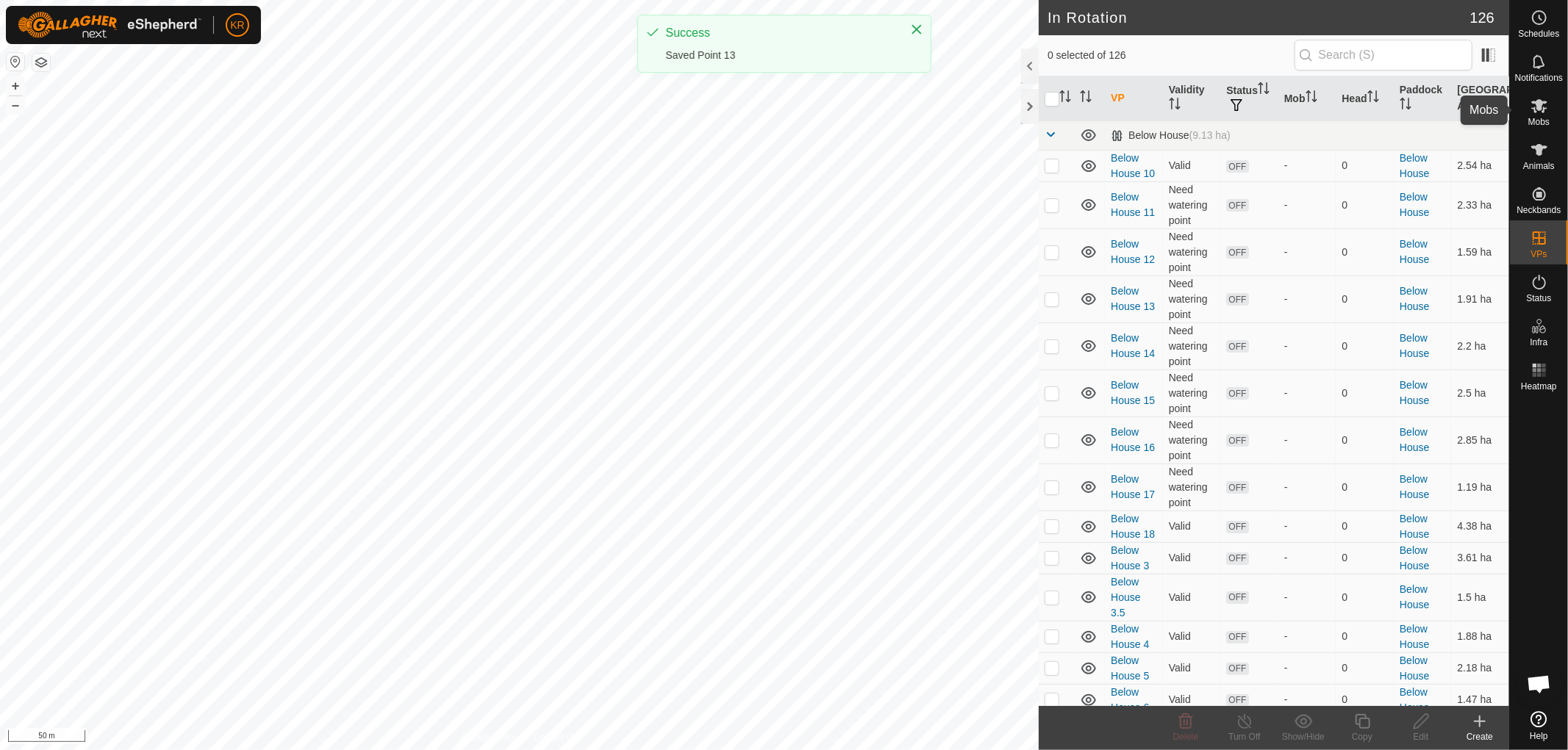
click at [1543, 111] on icon at bounding box center [1539, 106] width 16 height 14
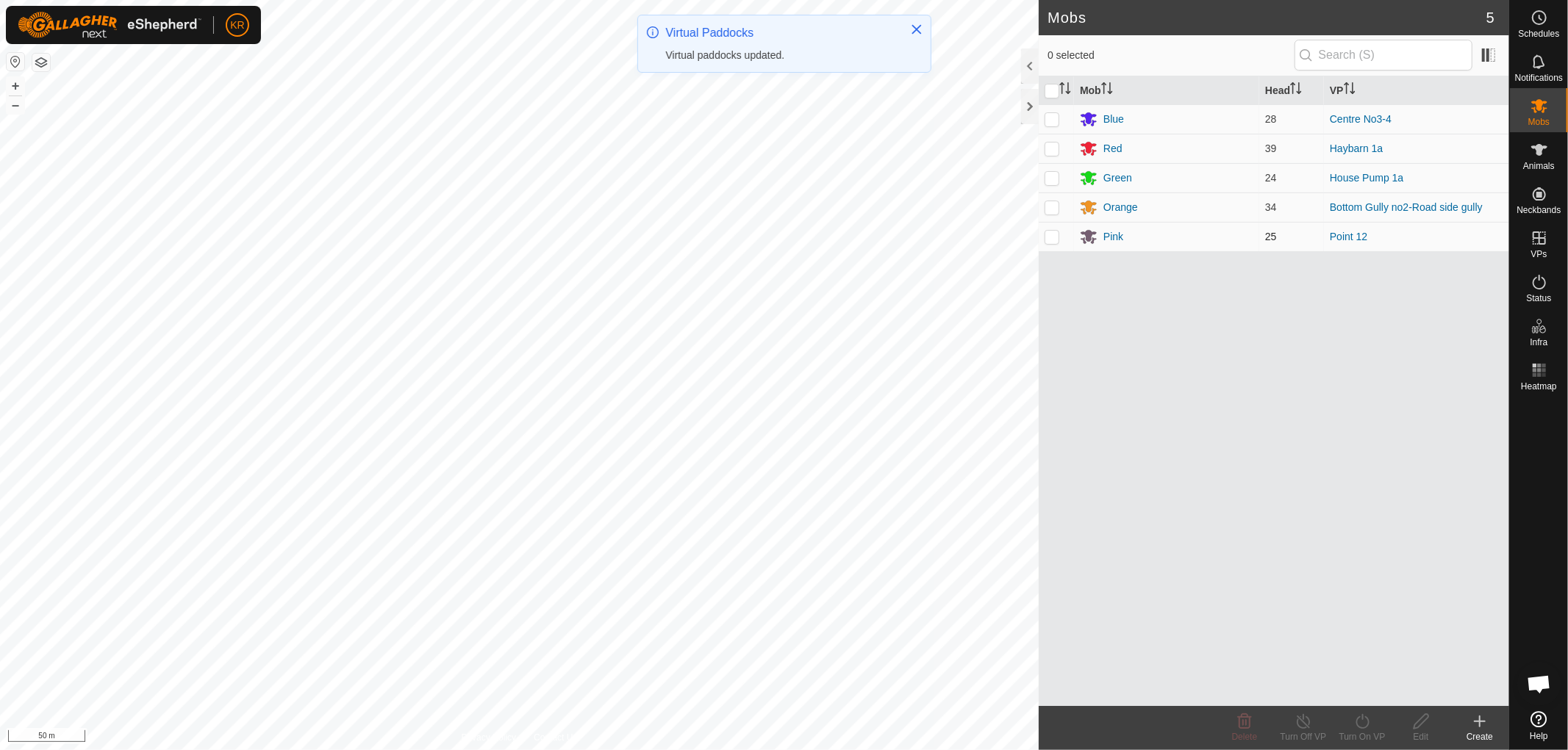
click at [1054, 241] on p-checkbox at bounding box center [1051, 236] width 15 height 11
checkbox input "true"
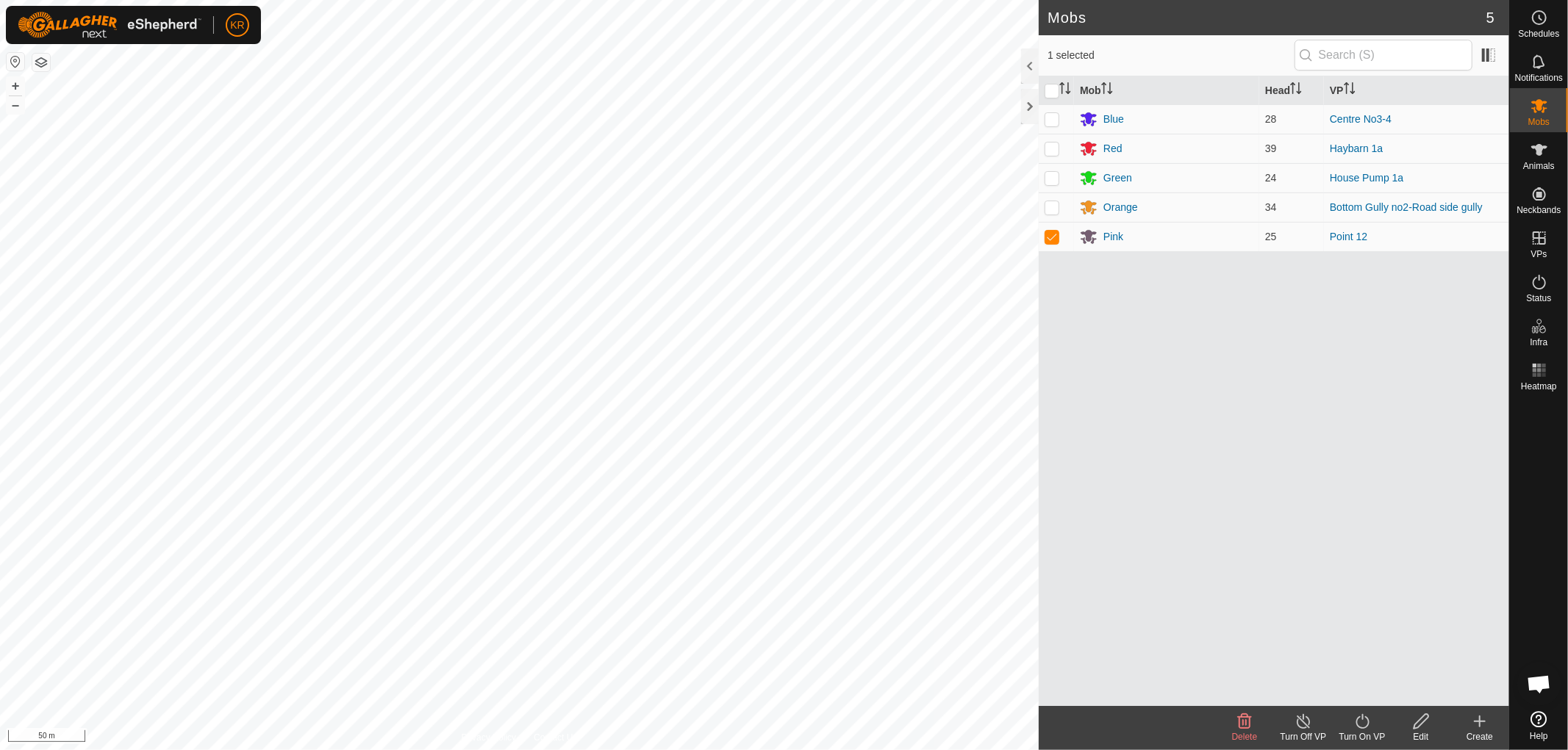
click at [1368, 718] on icon at bounding box center [1362, 721] width 13 height 15
click at [1369, 686] on link "Now" at bounding box center [1406, 689] width 146 height 29
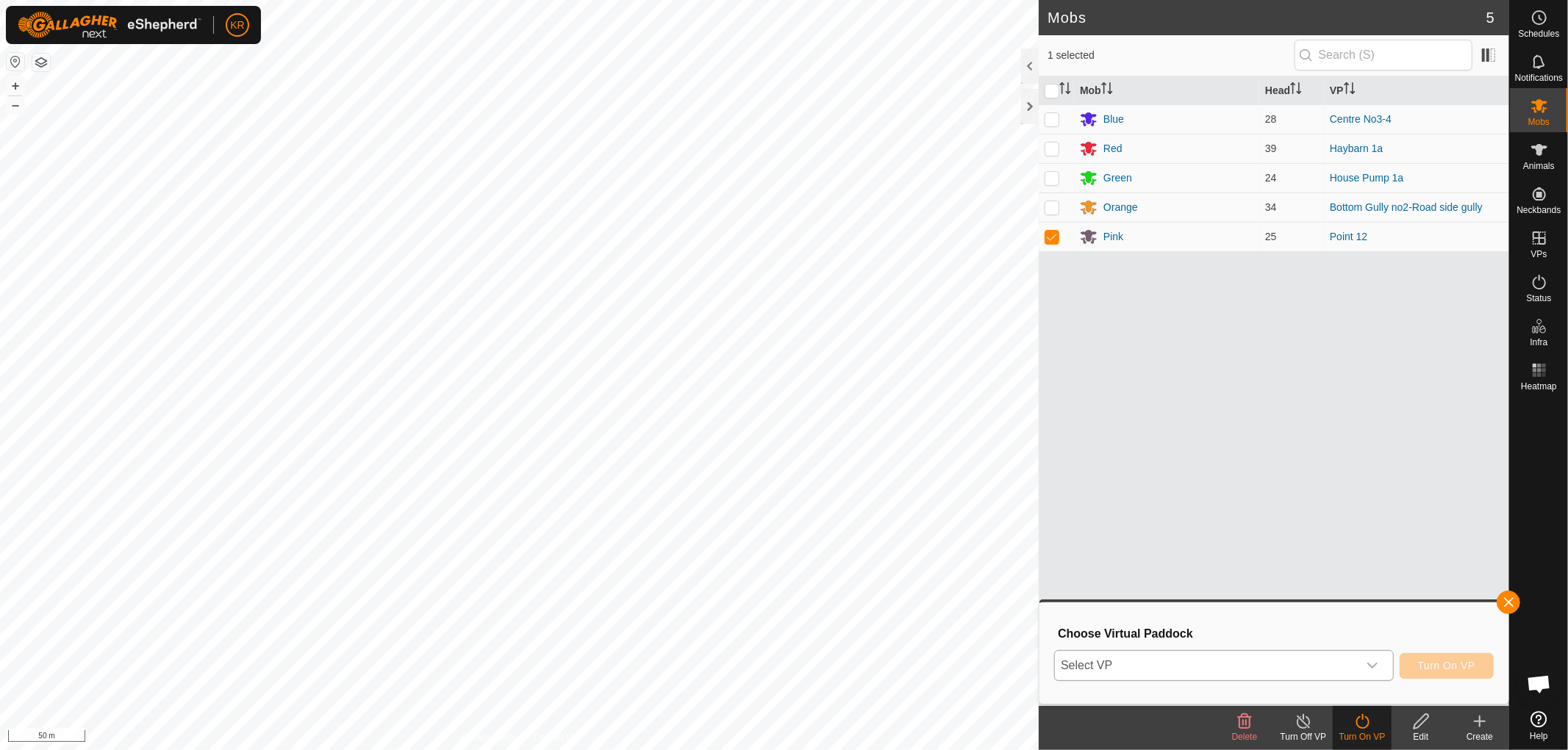
click at [1380, 662] on div "dropdown trigger" at bounding box center [1372, 665] width 29 height 29
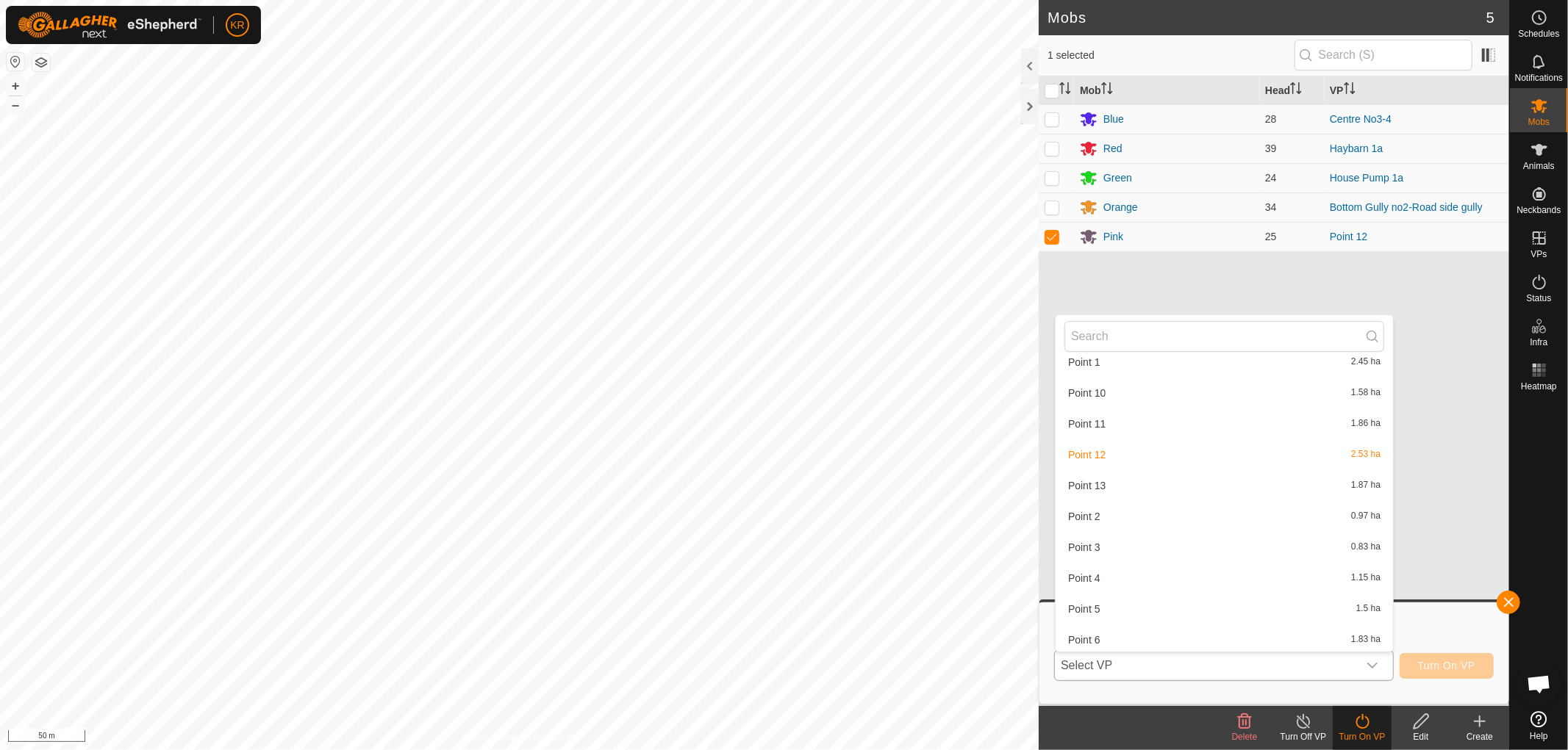
scroll to position [3911, 0]
click at [1104, 477] on li "Point 13 1.87 ha" at bounding box center [1225, 487] width 338 height 29
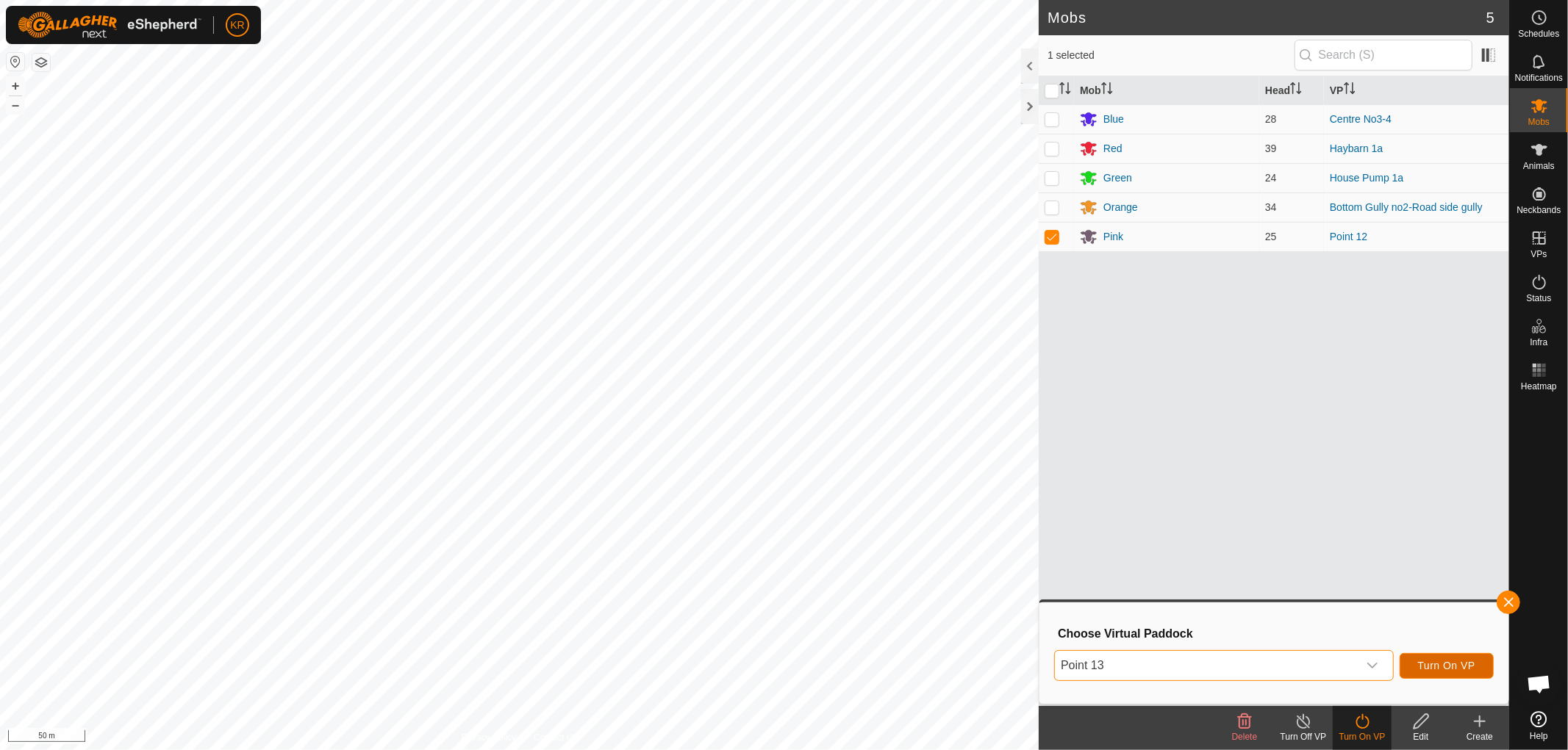
click at [1430, 662] on span "Turn On VP" at bounding box center [1447, 665] width 57 height 11
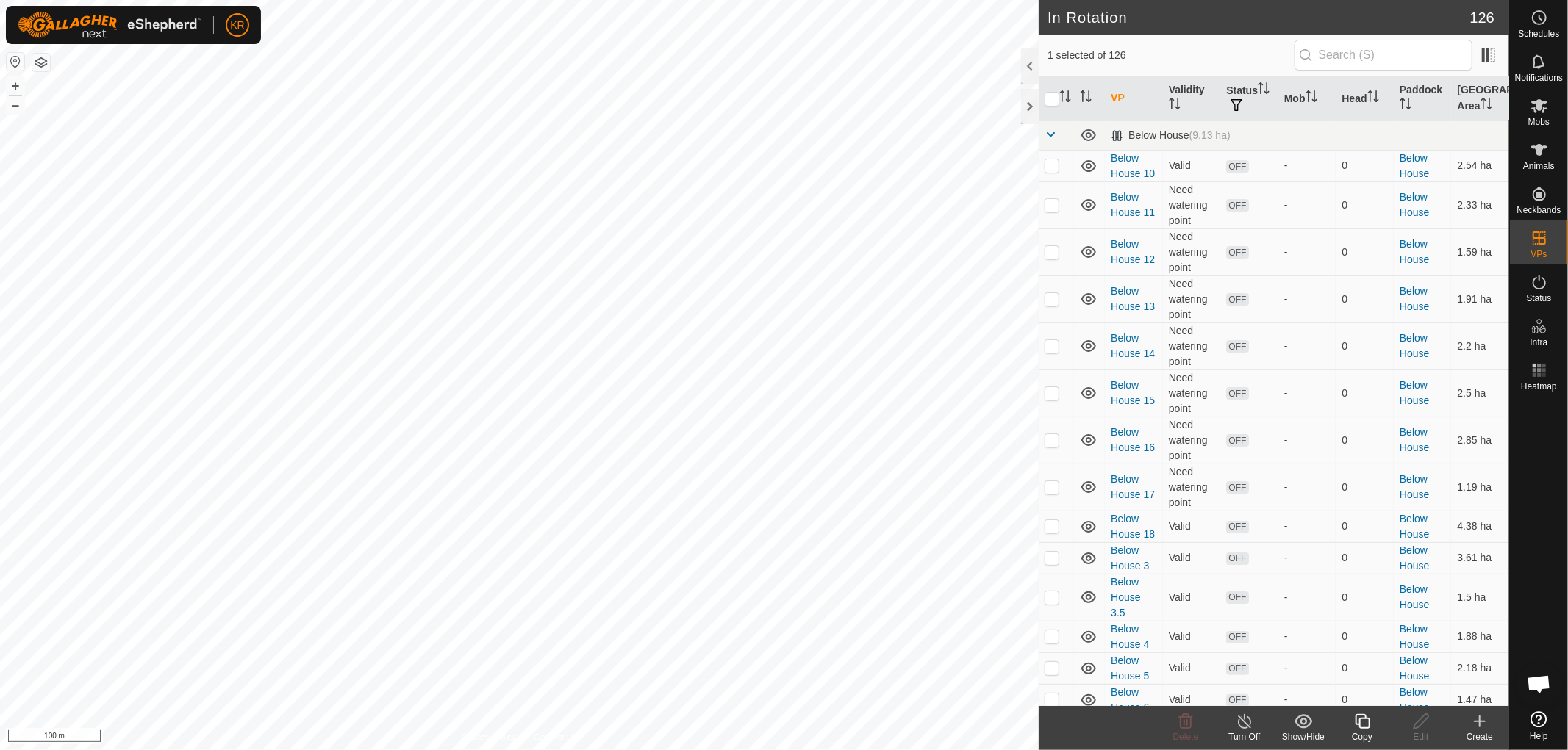
click at [1356, 722] on icon at bounding box center [1362, 721] width 15 height 15
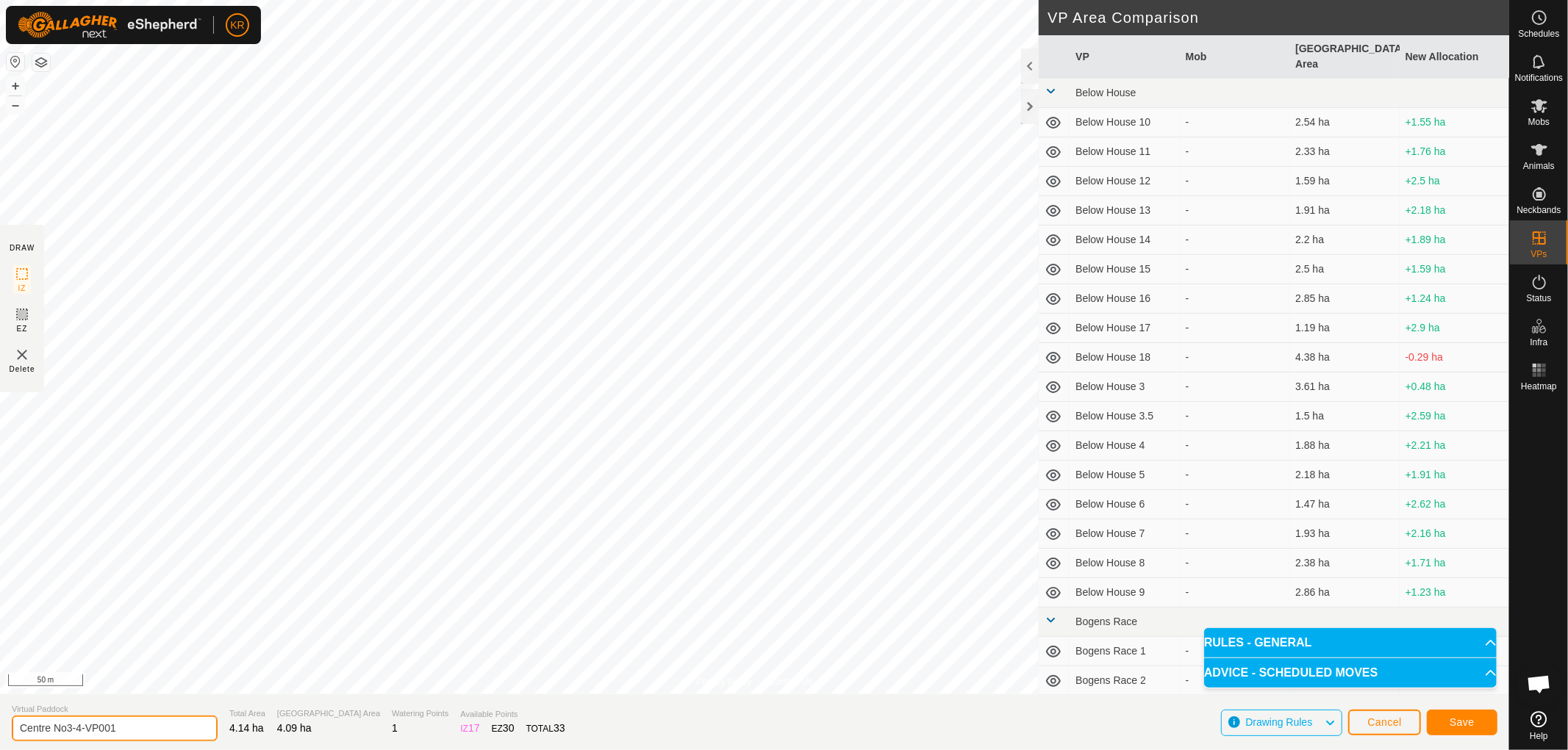
click at [125, 729] on input "Centre No3-4-VP001" at bounding box center [114, 729] width 206 height 26
type input "Centre No3-5"
click at [1473, 724] on span "Save" at bounding box center [1462, 722] width 25 height 11
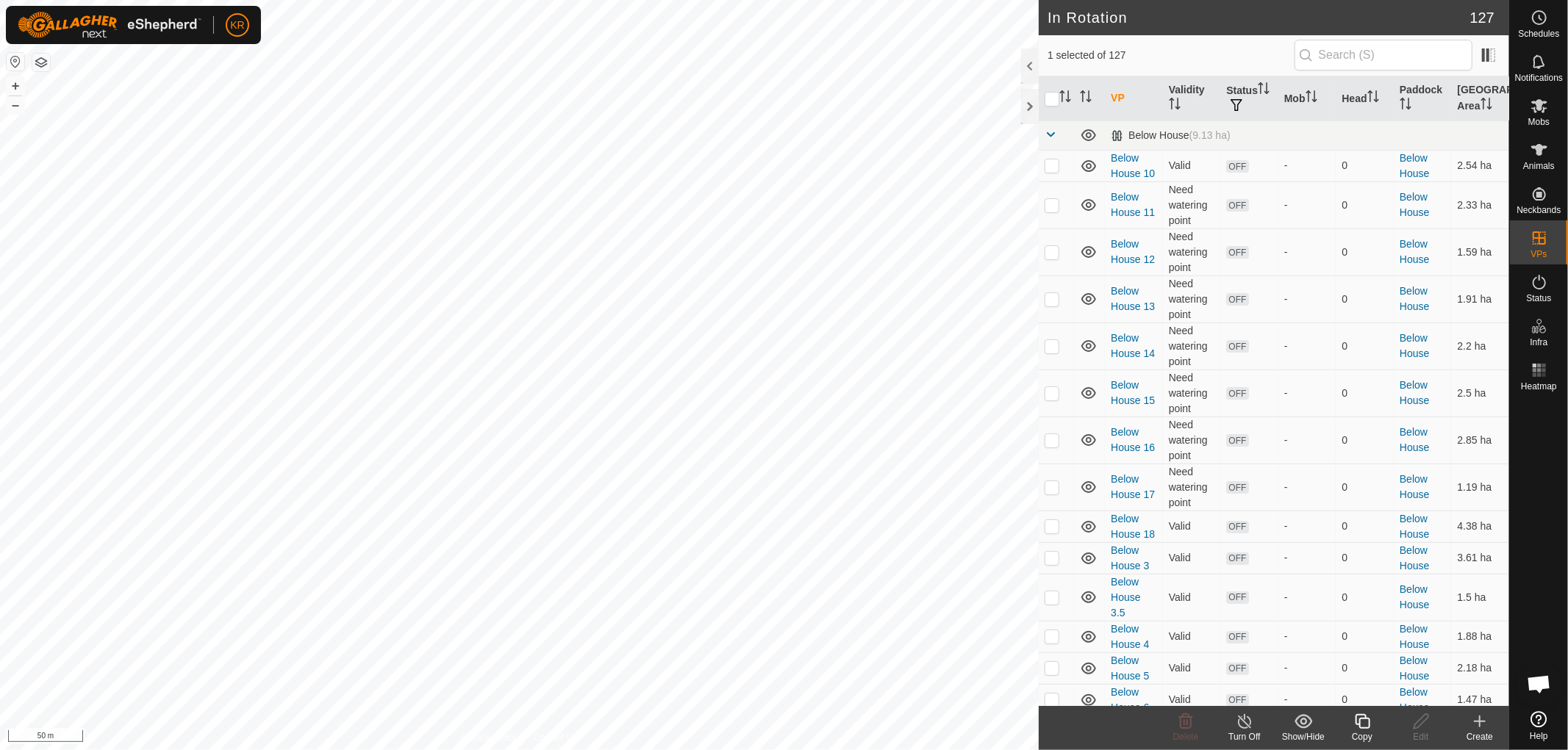
checkbox input "true"
click at [1356, 726] on icon at bounding box center [1362, 721] width 18 height 18
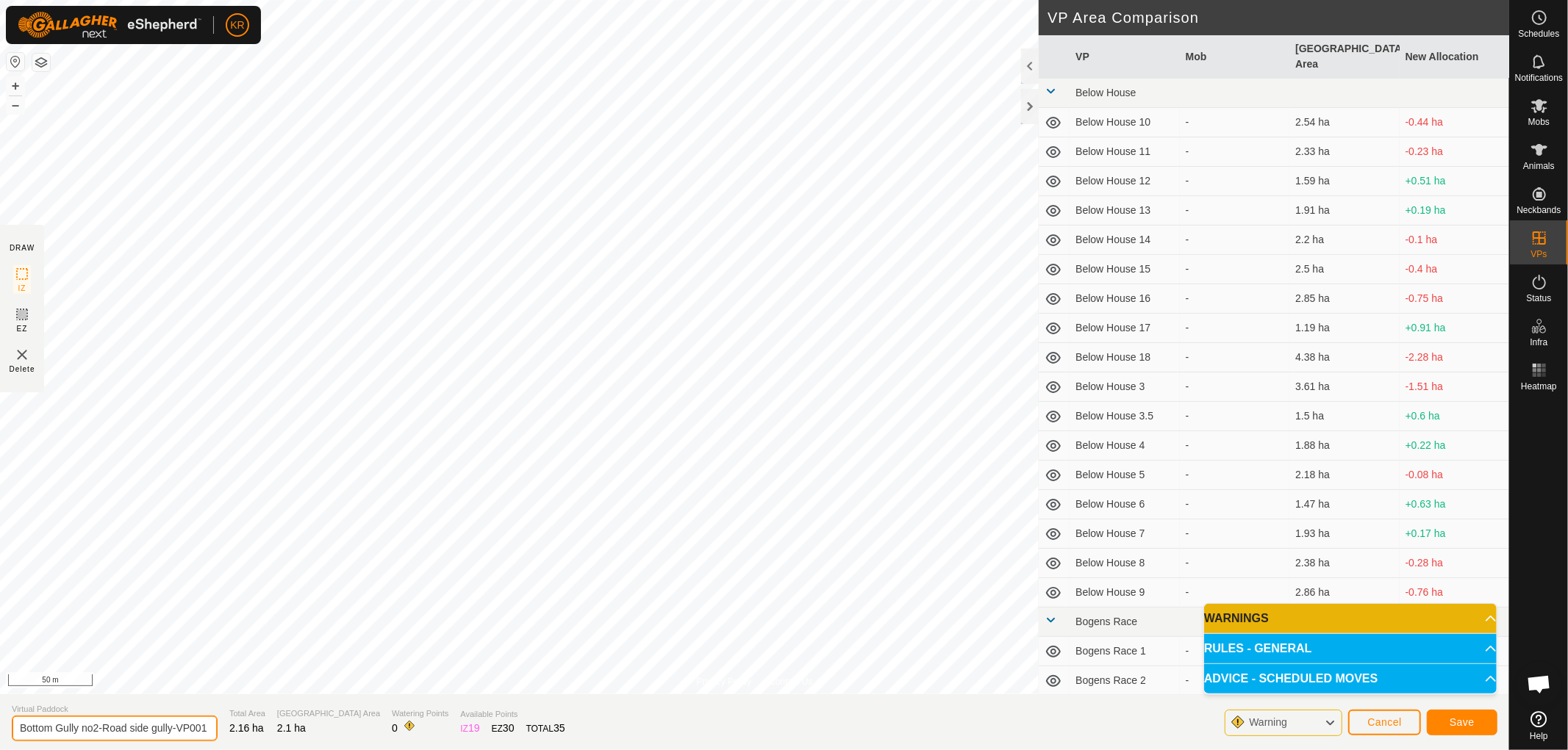
click at [101, 723] on input "Bottom Gully no2-Road side gully-VP001" at bounding box center [114, 729] width 206 height 26
click at [128, 729] on input "Road side gully-VP001" at bounding box center [114, 729] width 206 height 26
type input "Road side gully-1"
click at [1481, 716] on button "Save" at bounding box center [1463, 723] width 70 height 26
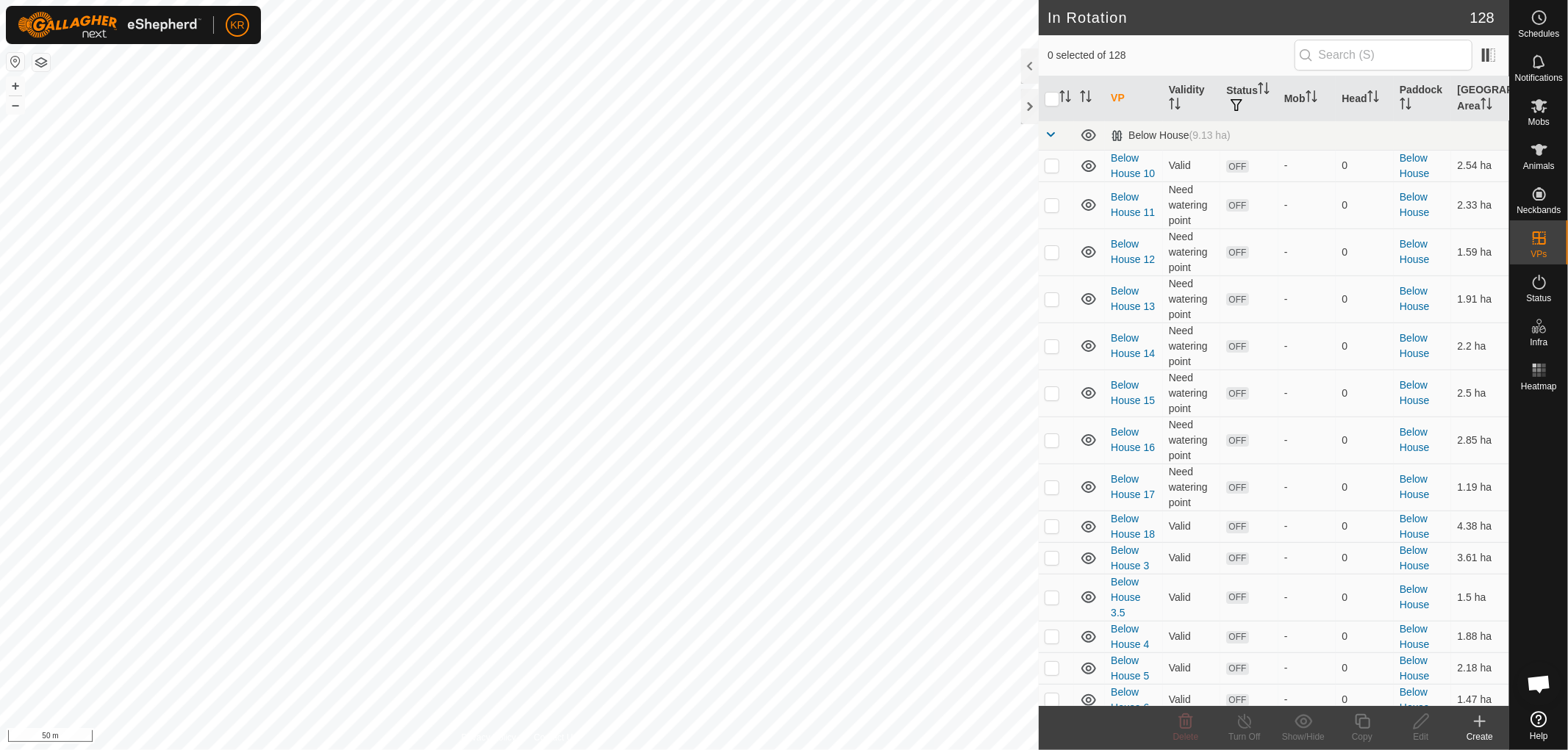
checkbox input "true"
click at [1361, 724] on icon at bounding box center [1362, 721] width 18 height 18
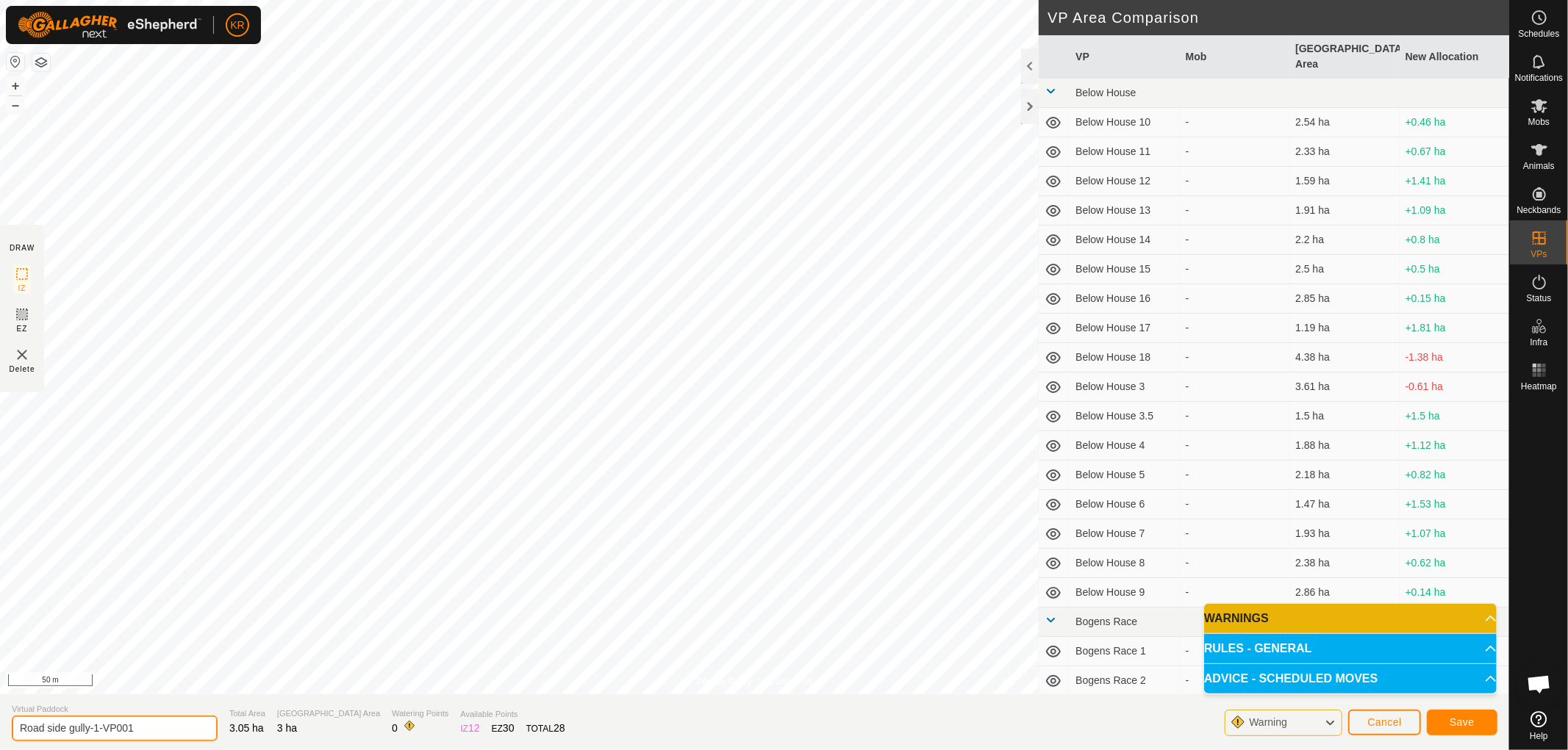
click at [151, 726] on input "Road side gully-1-VP001" at bounding box center [114, 729] width 206 height 26
type input "Road side gully-2"
click at [1472, 719] on span "Save" at bounding box center [1462, 722] width 25 height 11
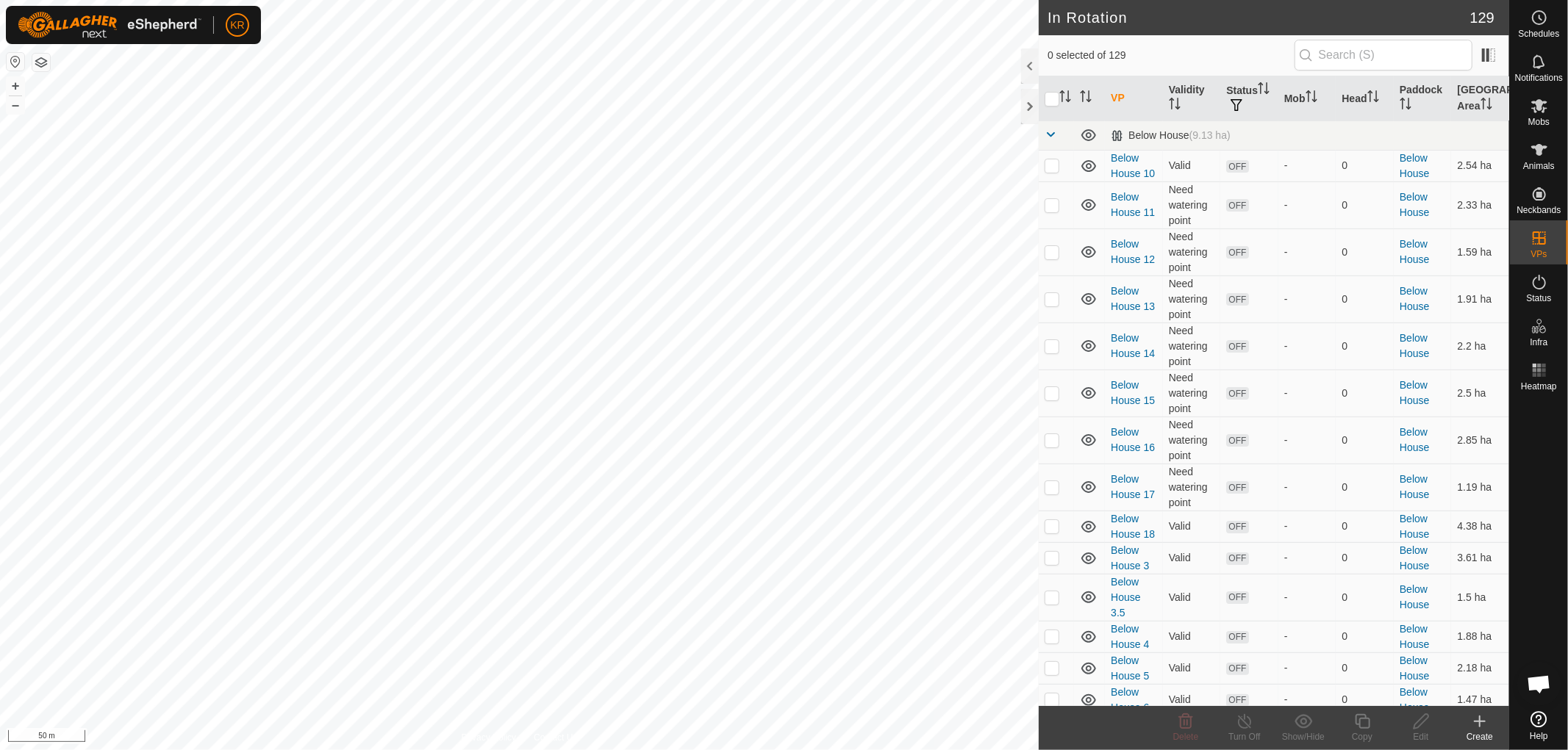
click at [1486, 735] on div "Create" at bounding box center [1479, 736] width 59 height 13
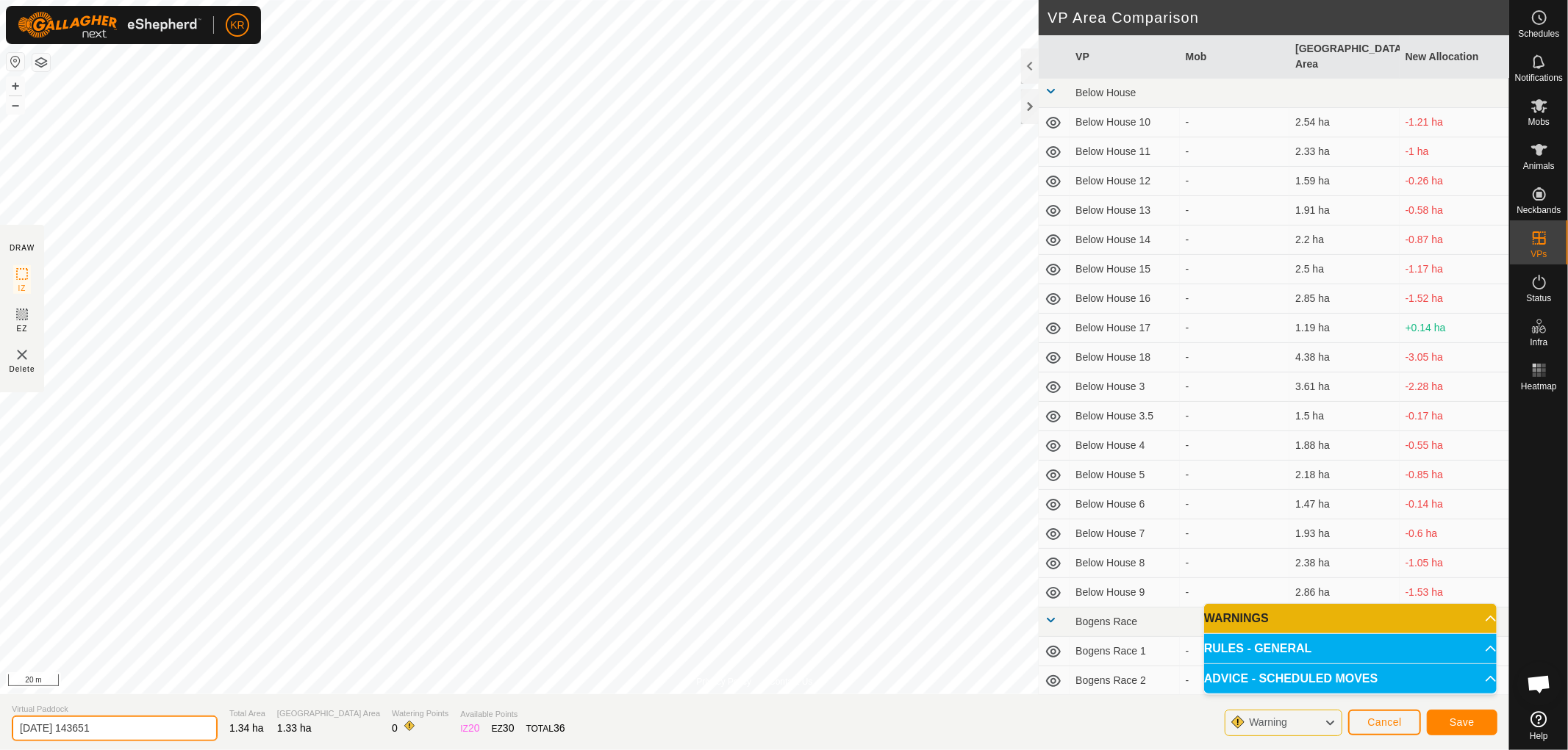
click at [127, 726] on input "[DATE] 143651" at bounding box center [114, 729] width 206 height 26
type input "2"
type input "Road side gully 3"
click at [1452, 714] on button "Save" at bounding box center [1463, 723] width 70 height 26
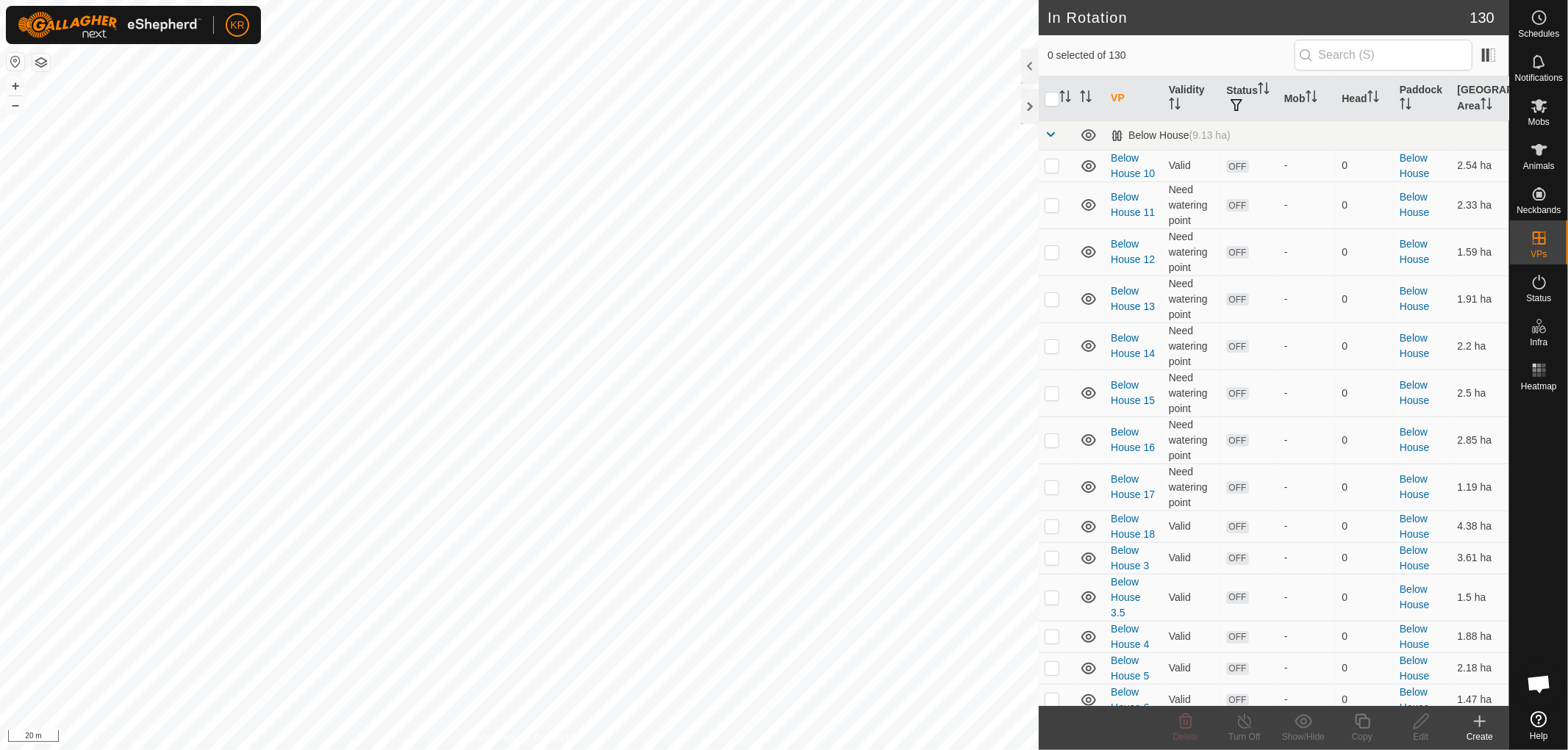
checkbox input "true"
click at [1363, 723] on icon at bounding box center [1362, 721] width 18 height 18
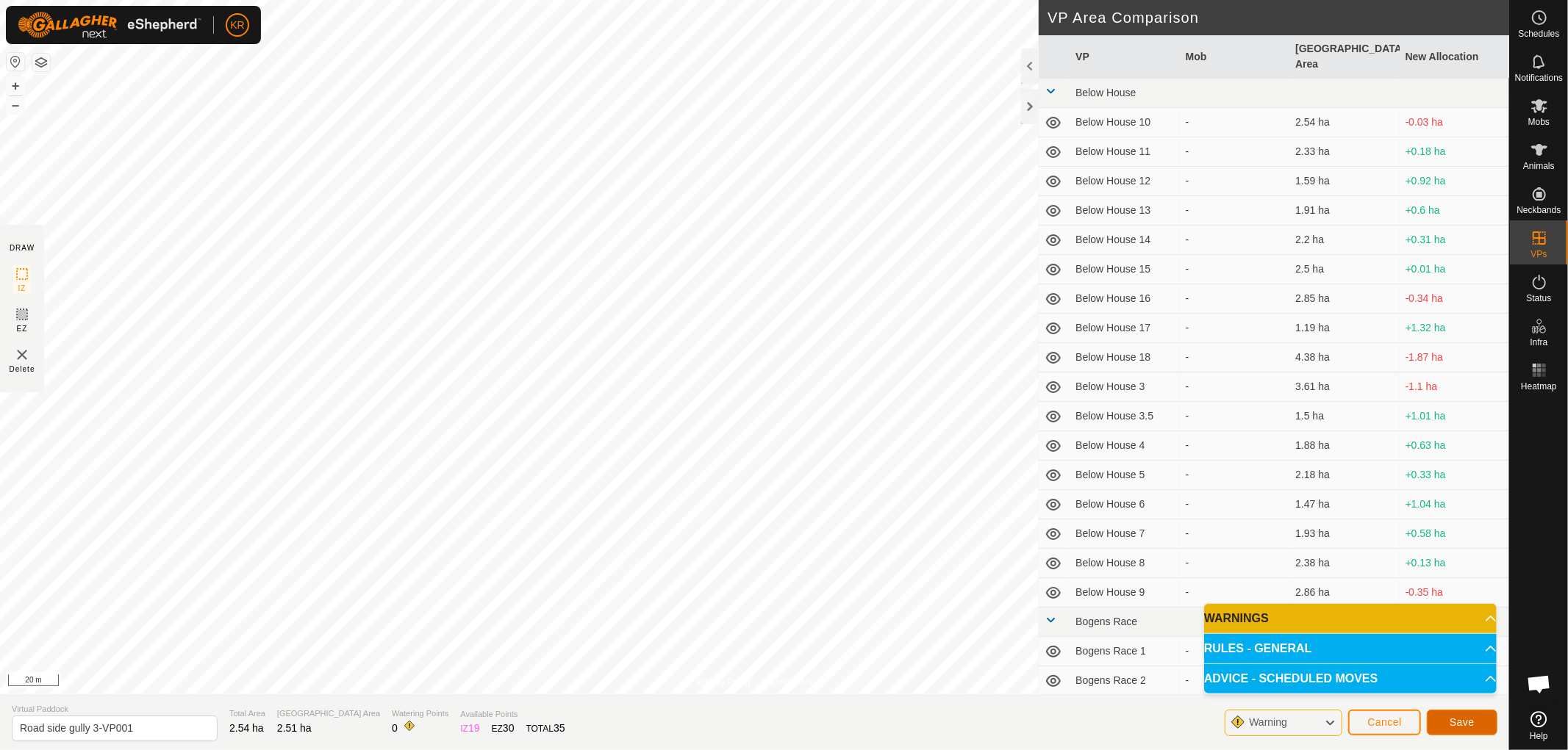
click at [1468, 717] on span "Save" at bounding box center [1462, 722] width 25 height 11
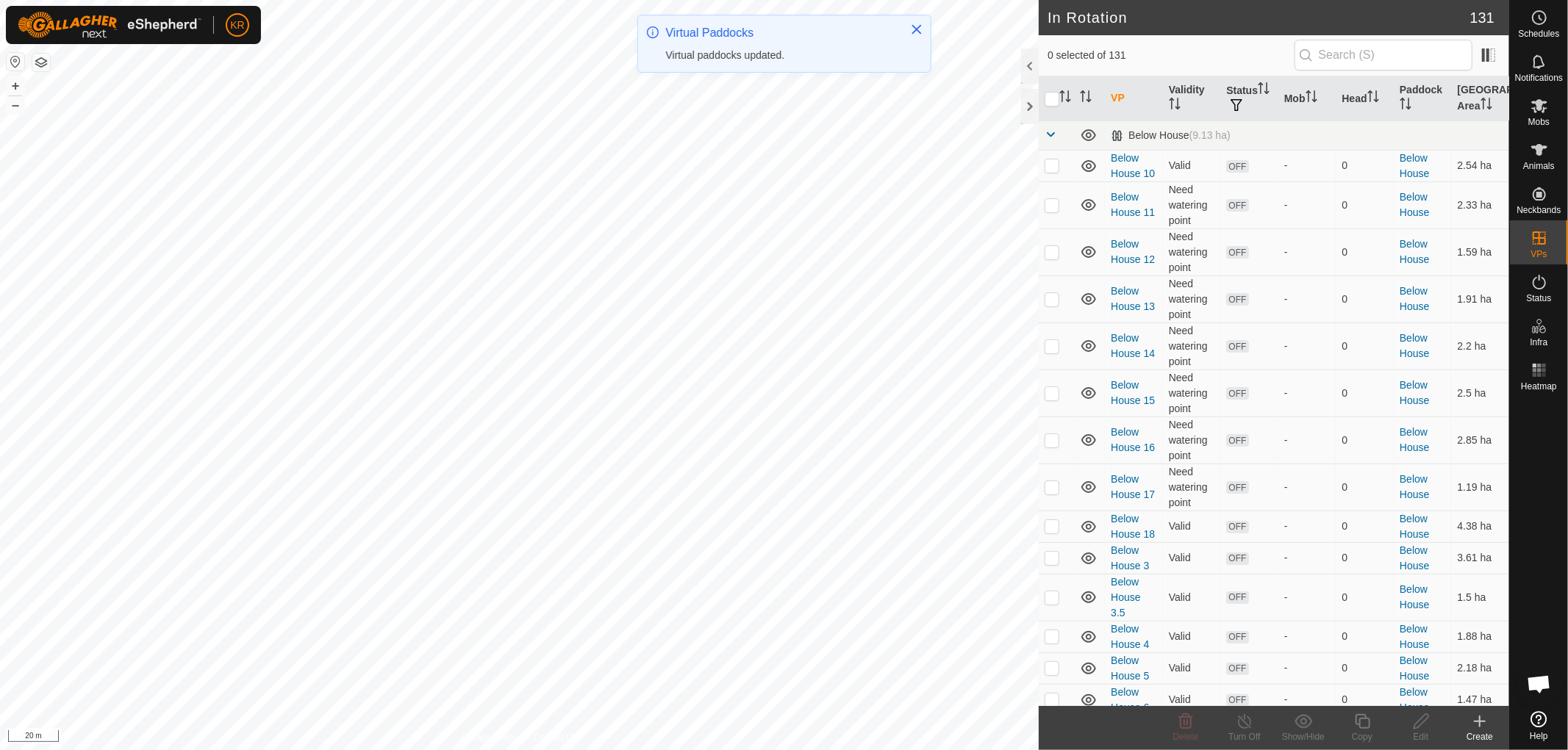
checkbox input "true"
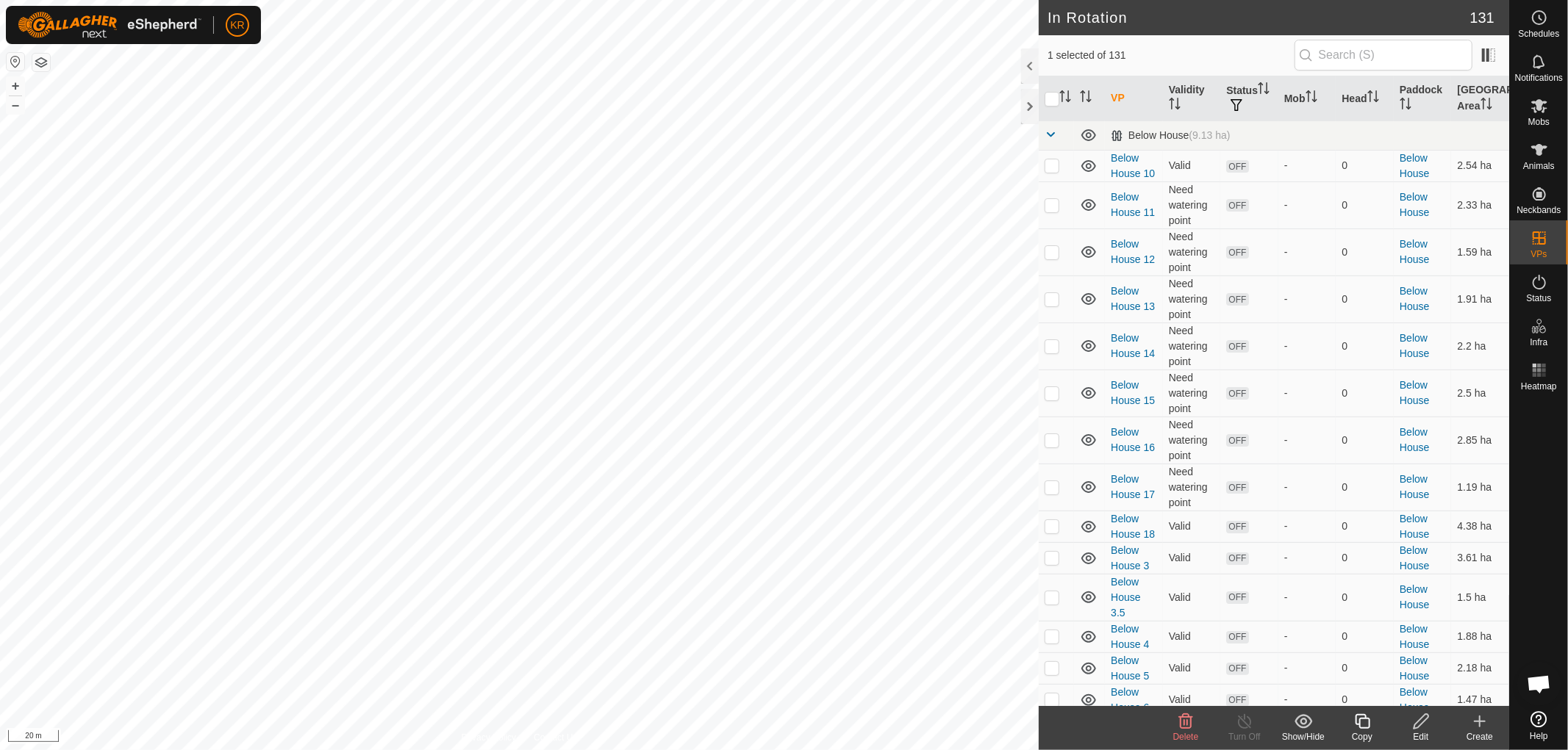
click at [1420, 717] on icon at bounding box center [1421, 721] width 18 height 18
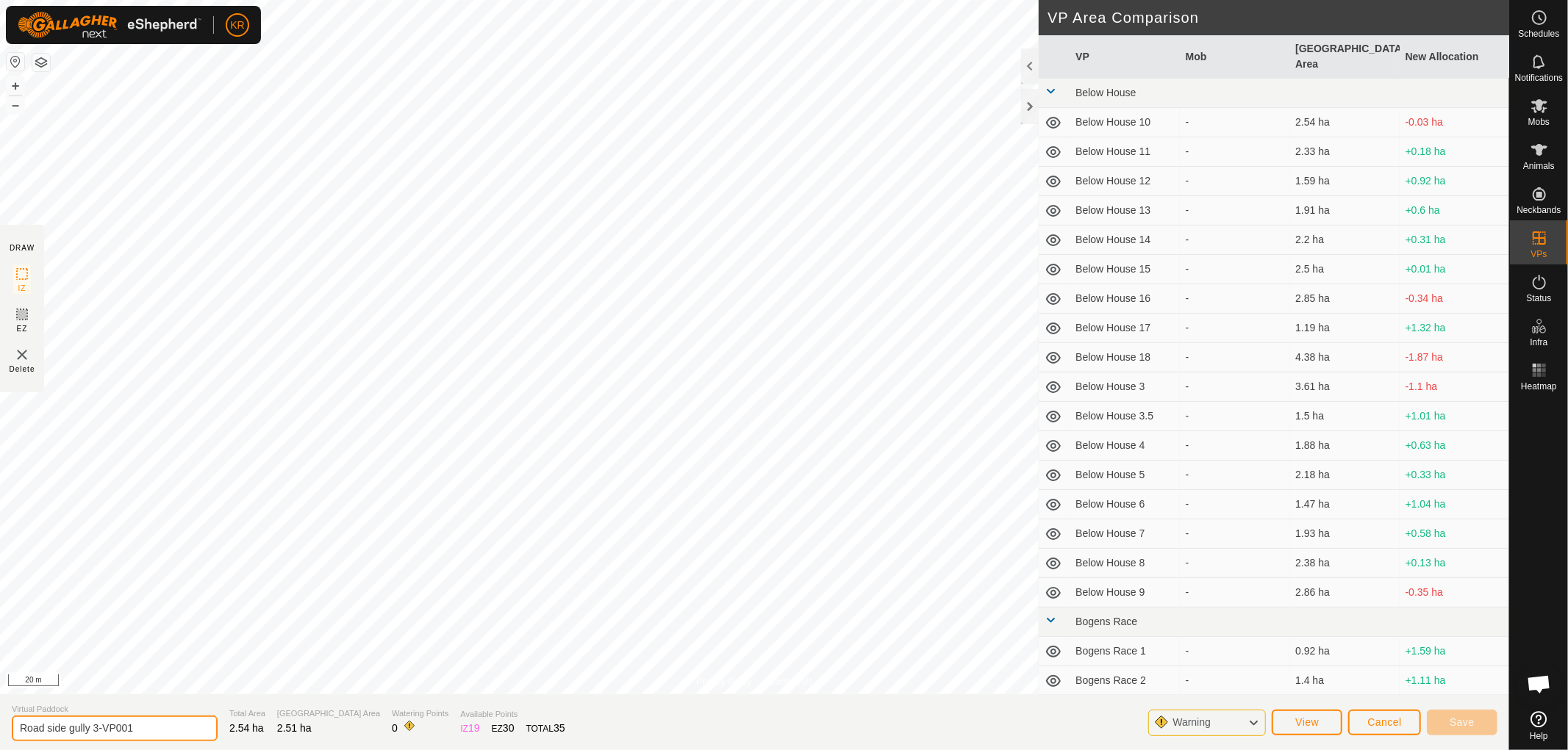
click at [141, 732] on input "Road side gully 3-VP001" at bounding box center [114, 729] width 206 height 26
type input "Road side gully 4"
click at [1473, 717] on span "Save" at bounding box center [1462, 722] width 25 height 11
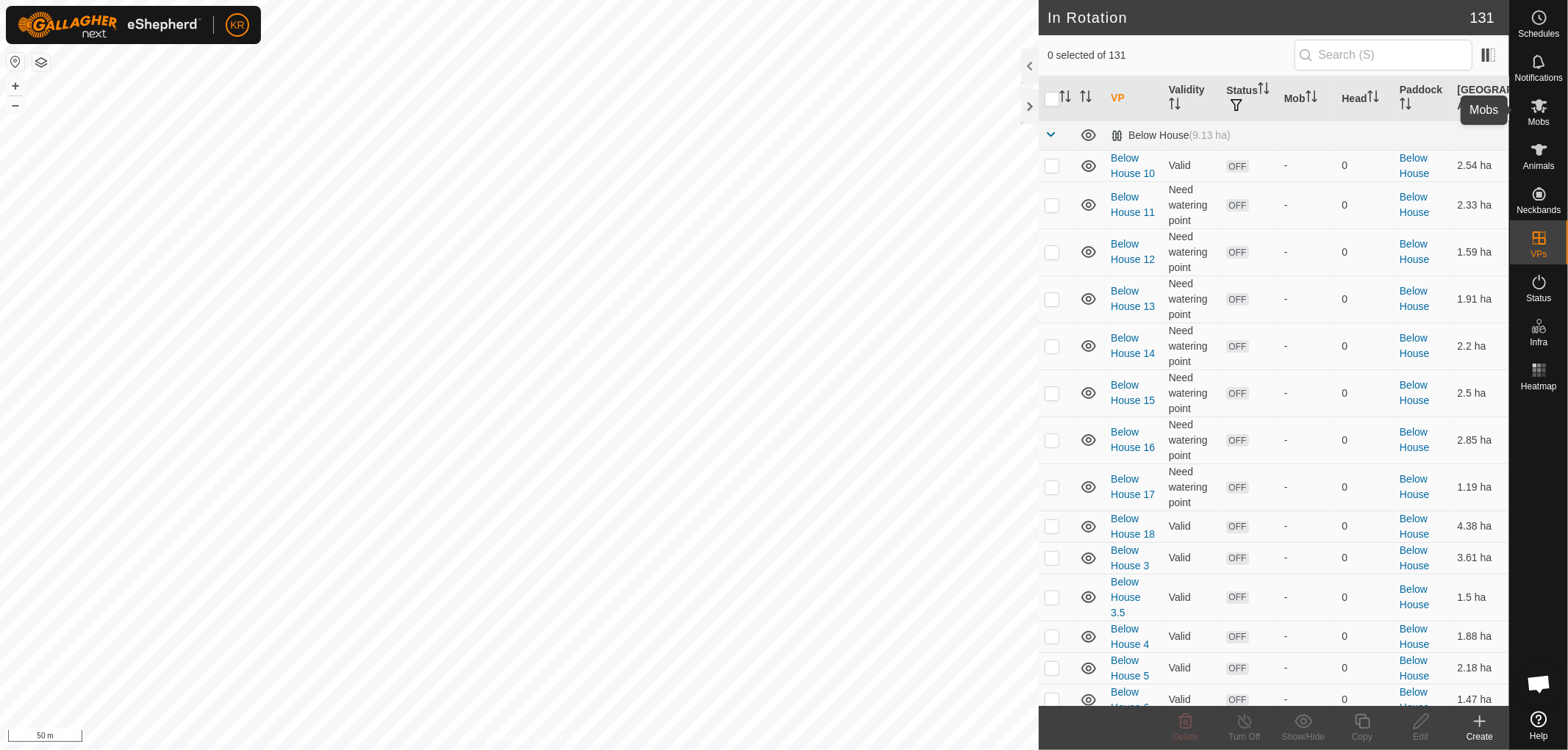
click at [1540, 110] on icon at bounding box center [1539, 106] width 16 height 14
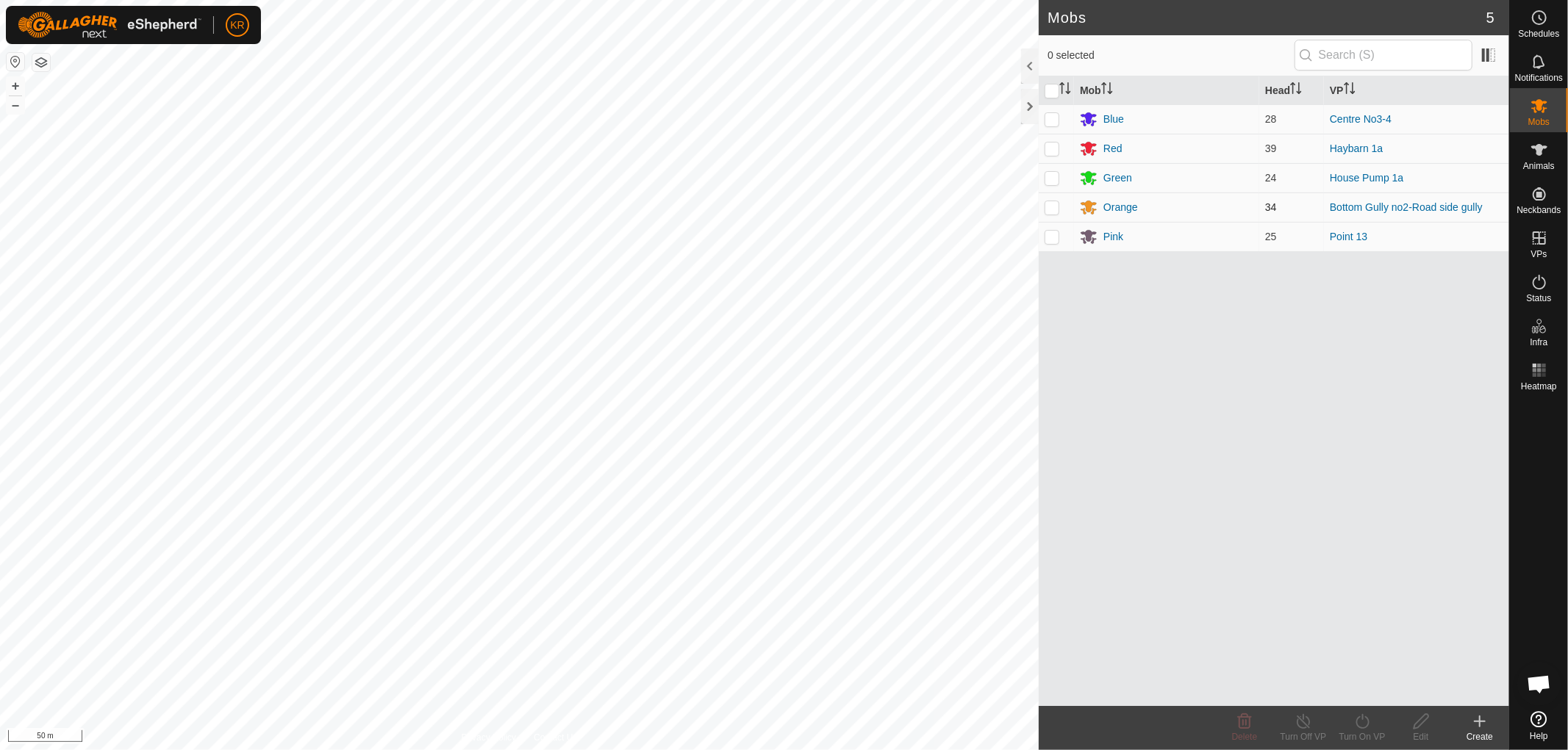
click at [1049, 208] on p-checkbox at bounding box center [1051, 207] width 15 height 11
checkbox input "true"
click at [1362, 724] on icon at bounding box center [1362, 721] width 18 height 18
click at [1350, 686] on link "Now" at bounding box center [1406, 689] width 146 height 29
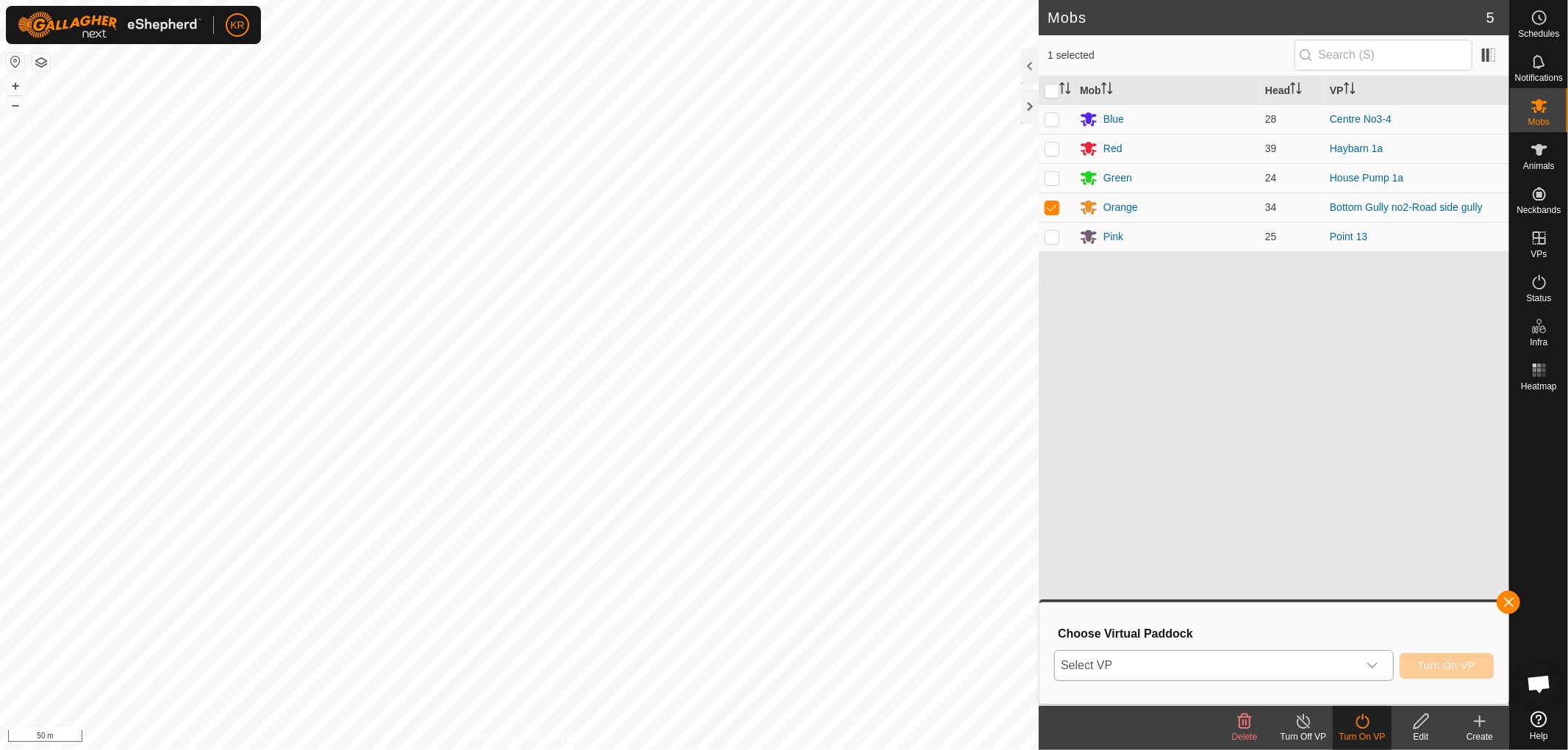
click at [1369, 657] on div "dropdown trigger" at bounding box center [1372, 665] width 29 height 29
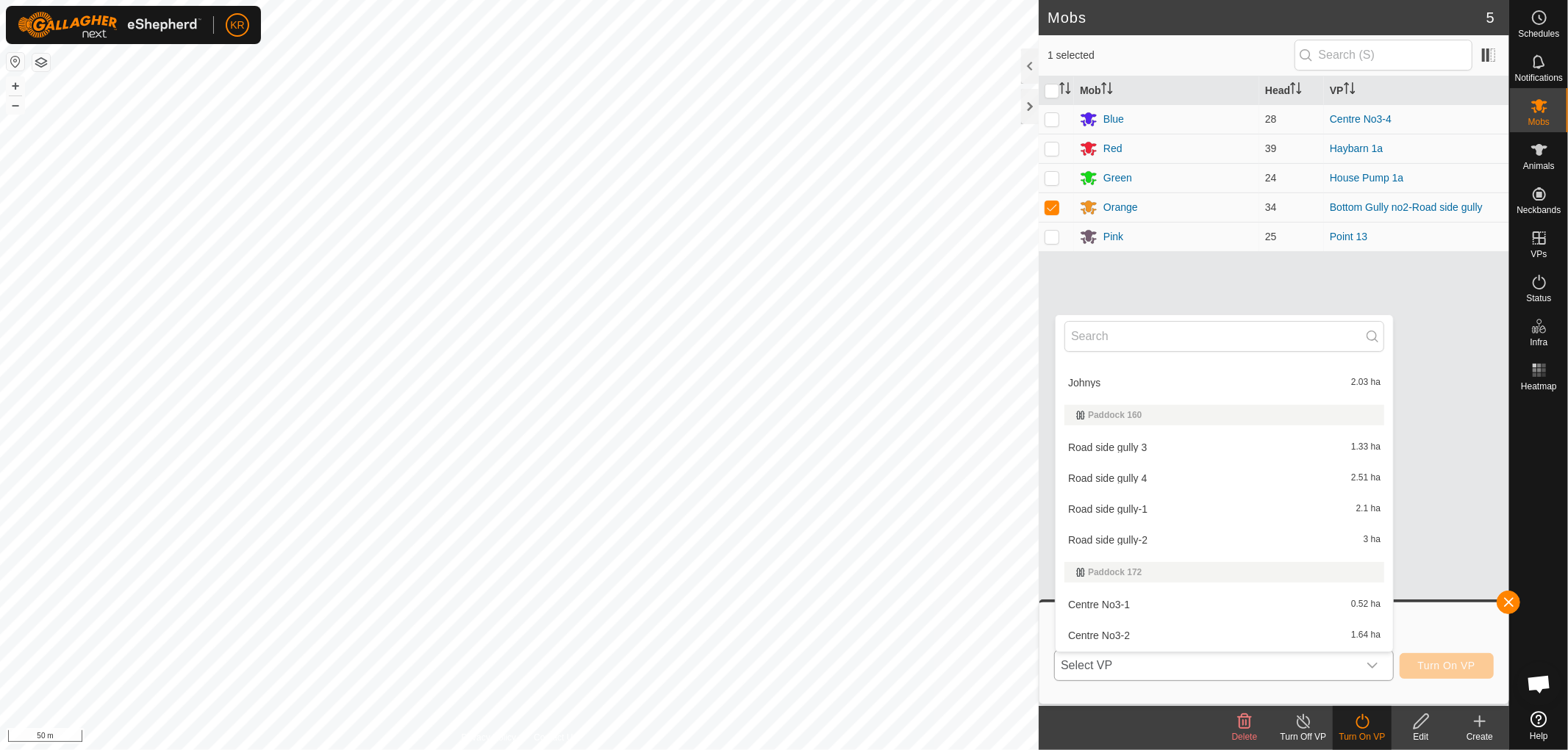
scroll to position [3671, 0]
click at [1157, 498] on li "Road side gully-1 2.1 ha" at bounding box center [1225, 509] width 338 height 29
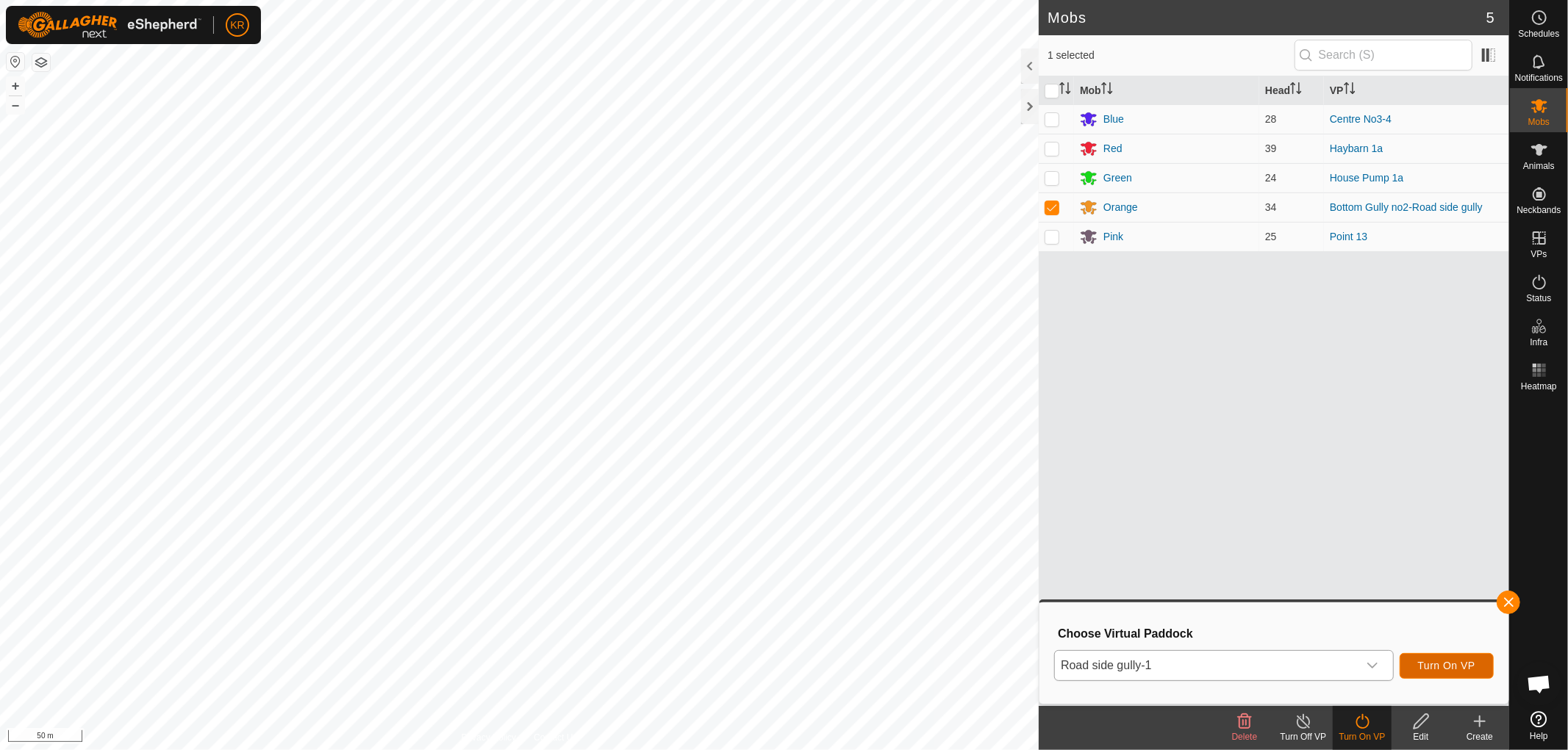
click at [1452, 661] on span "Turn On VP" at bounding box center [1447, 665] width 57 height 11
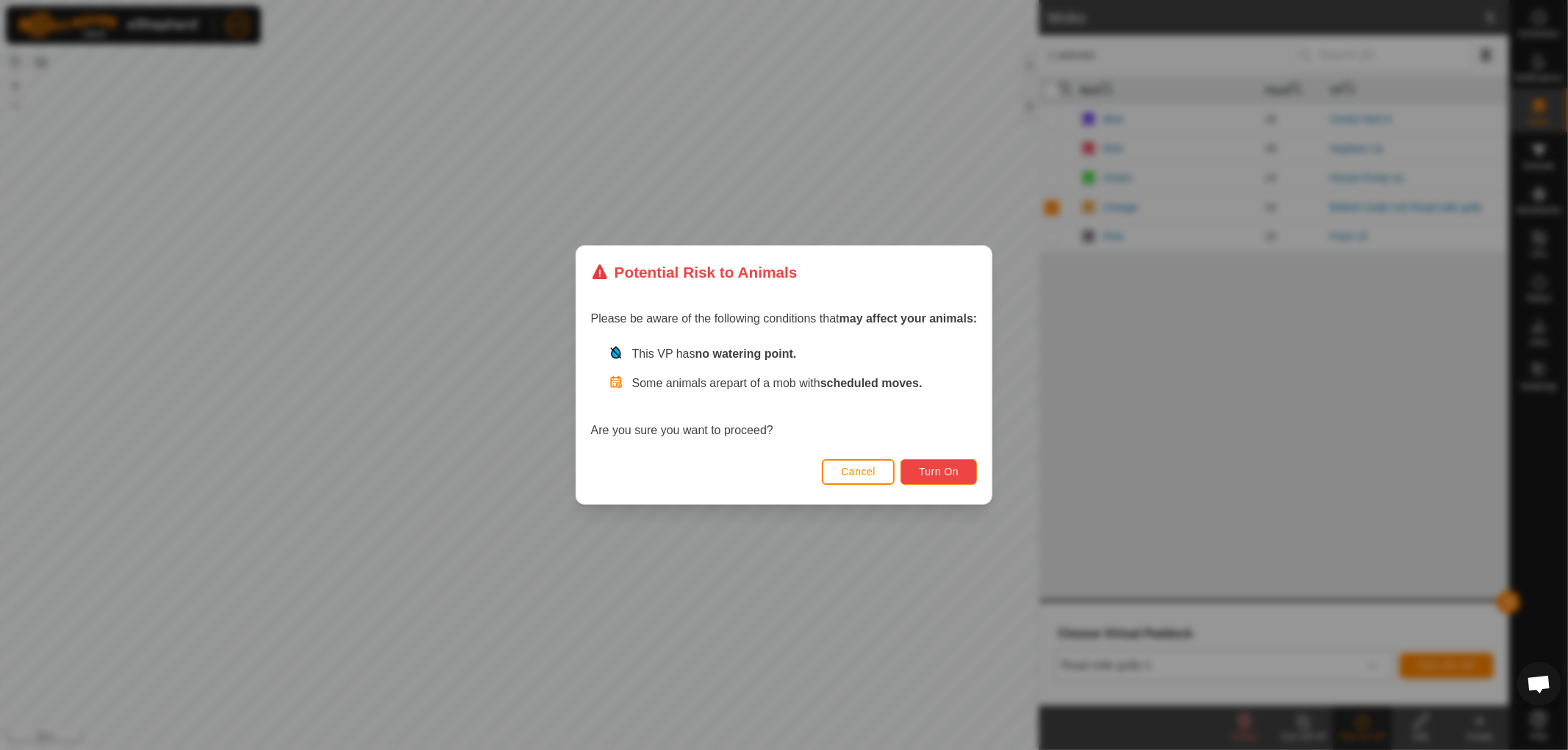
click at [959, 467] on span "Turn On" at bounding box center [939, 471] width 40 height 11
